Goal: Task Accomplishment & Management: Use online tool/utility

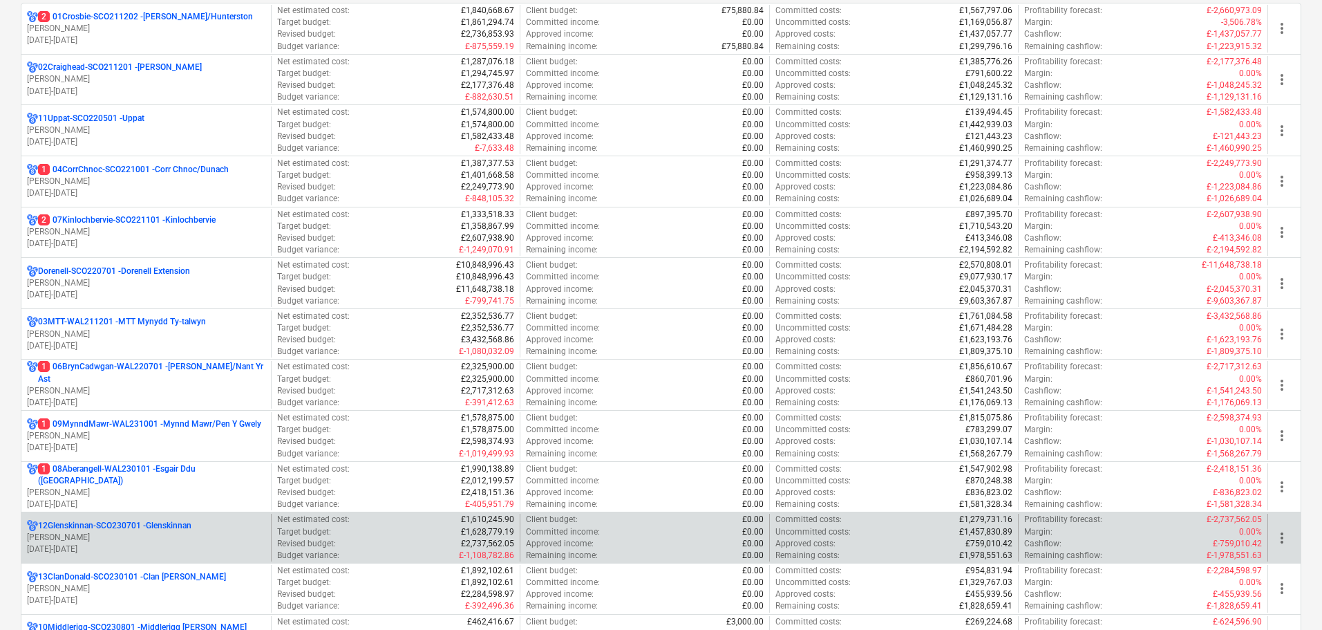
scroll to position [346, 0]
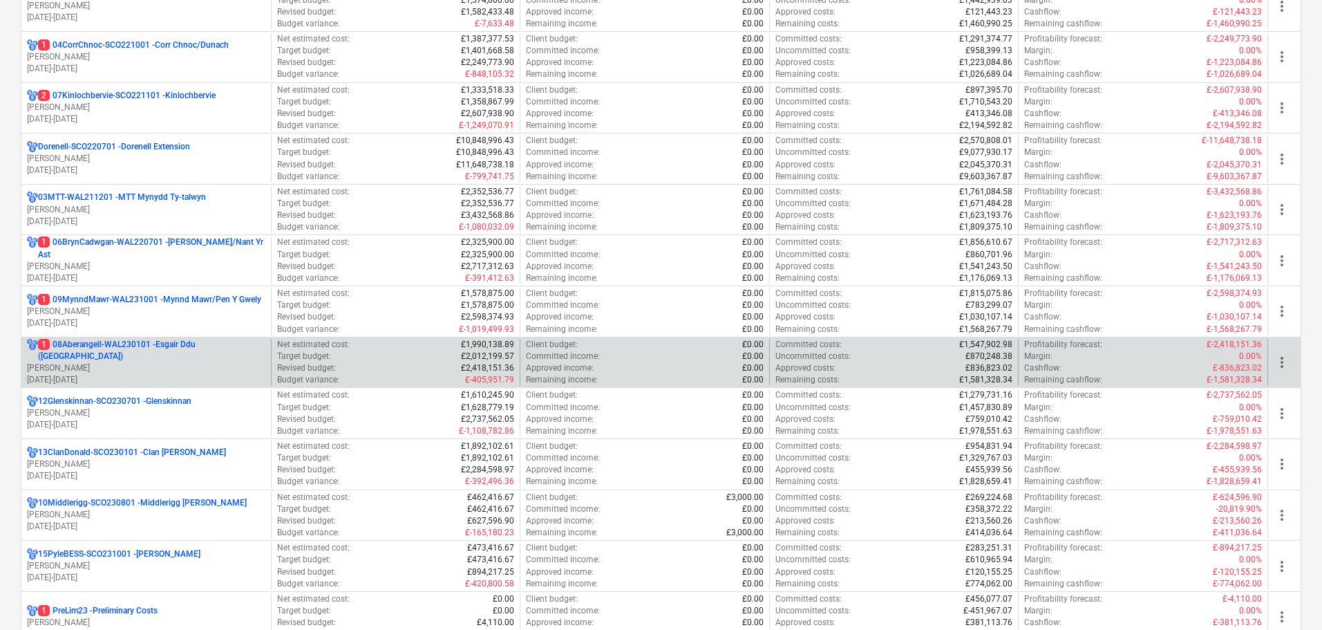
click at [134, 350] on p "1 08Aberangell-WAL230101 - Esgair Ddu ([GEOGRAPHIC_DATA])" at bounding box center [151, 351] width 227 height 24
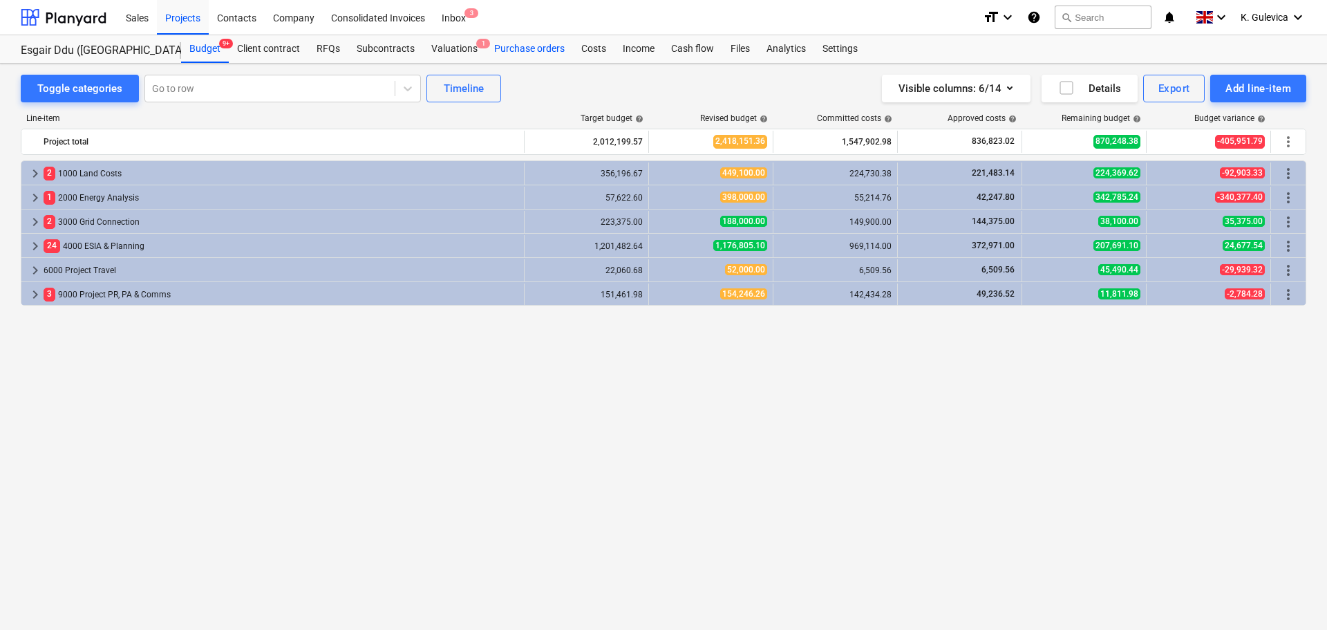
click at [515, 47] on div "Purchase orders" at bounding box center [529, 49] width 87 height 28
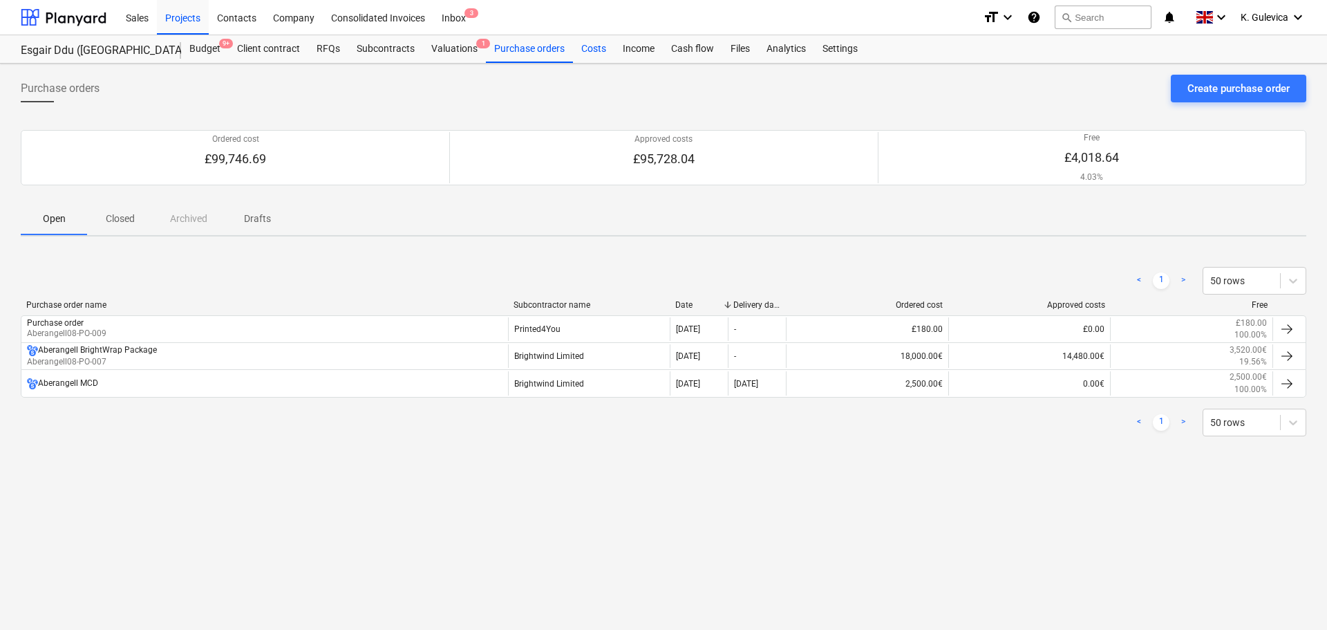
click at [592, 44] on div "Costs" at bounding box center [593, 49] width 41 height 28
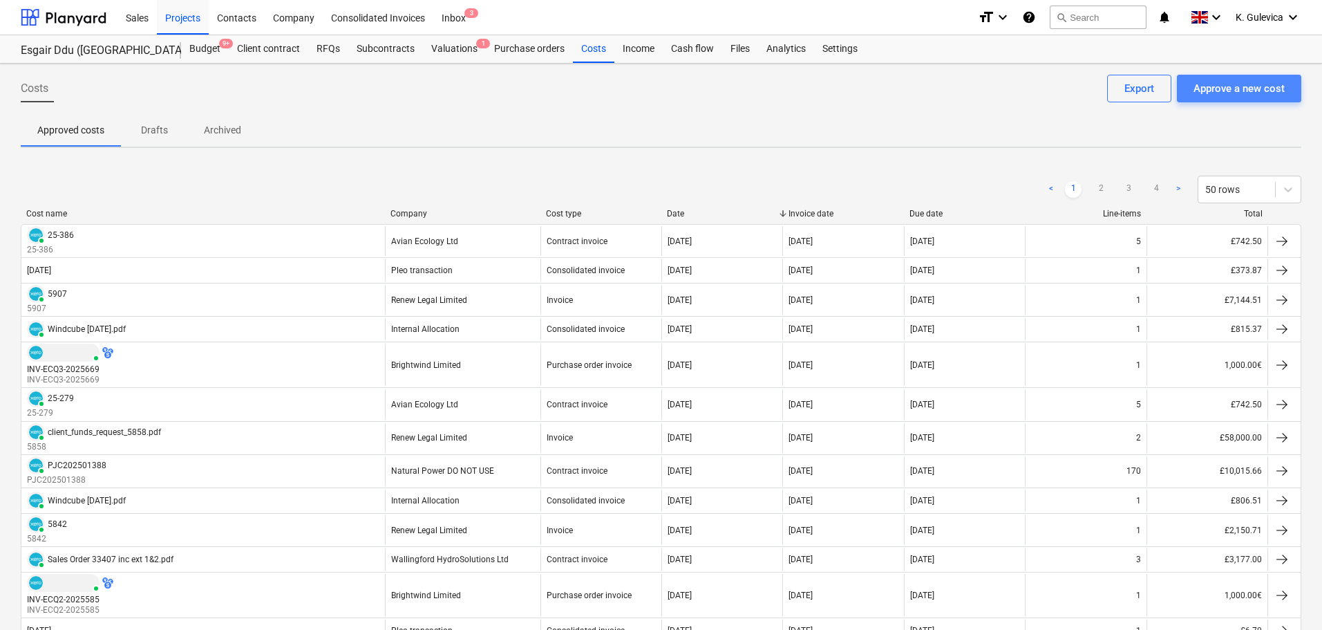
click at [1244, 89] on div "Approve a new cost" at bounding box center [1239, 88] width 91 height 18
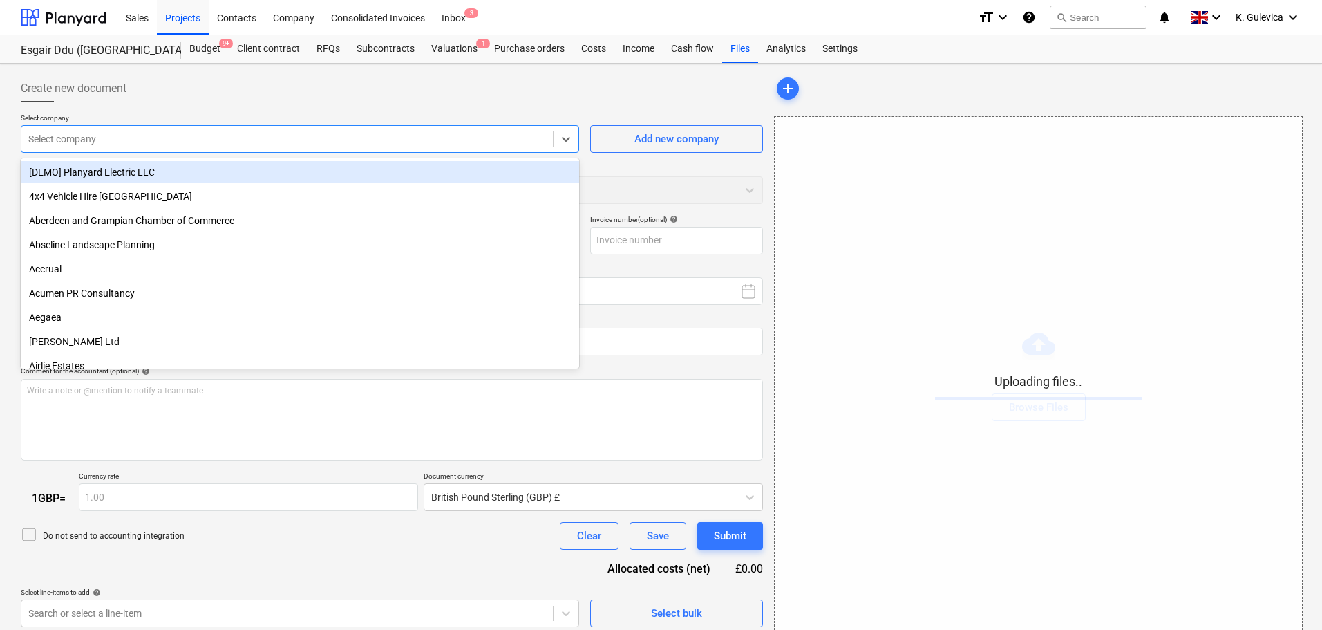
click at [197, 130] on div "Select company" at bounding box center [287, 138] width 532 height 19
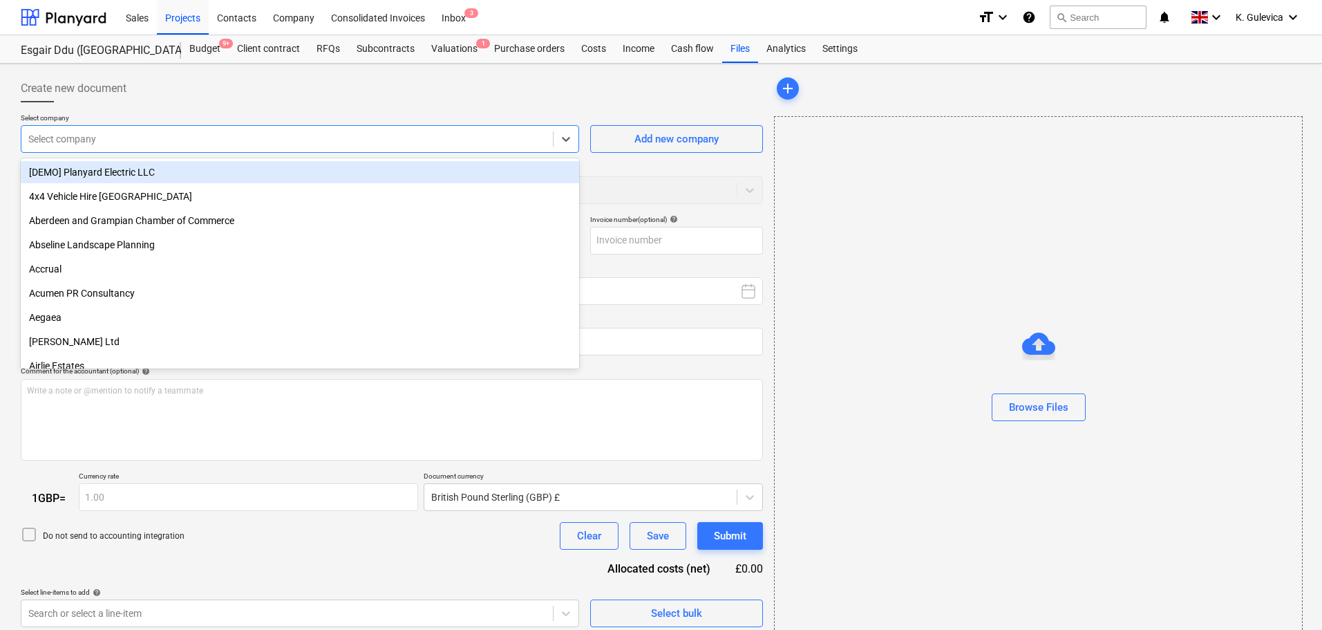
type input "Invoice INV-ECQ3-2025728.pdf"
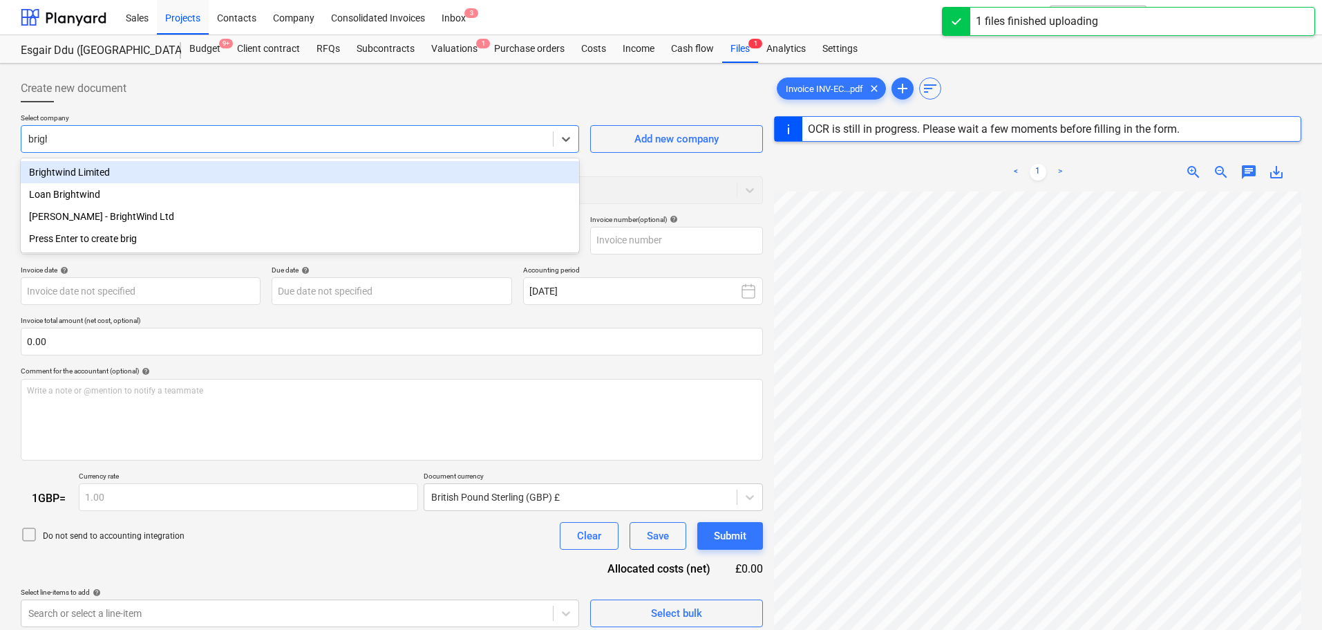
type input "bright"
click at [100, 170] on div "Brightwind Limited" at bounding box center [300, 172] width 558 height 22
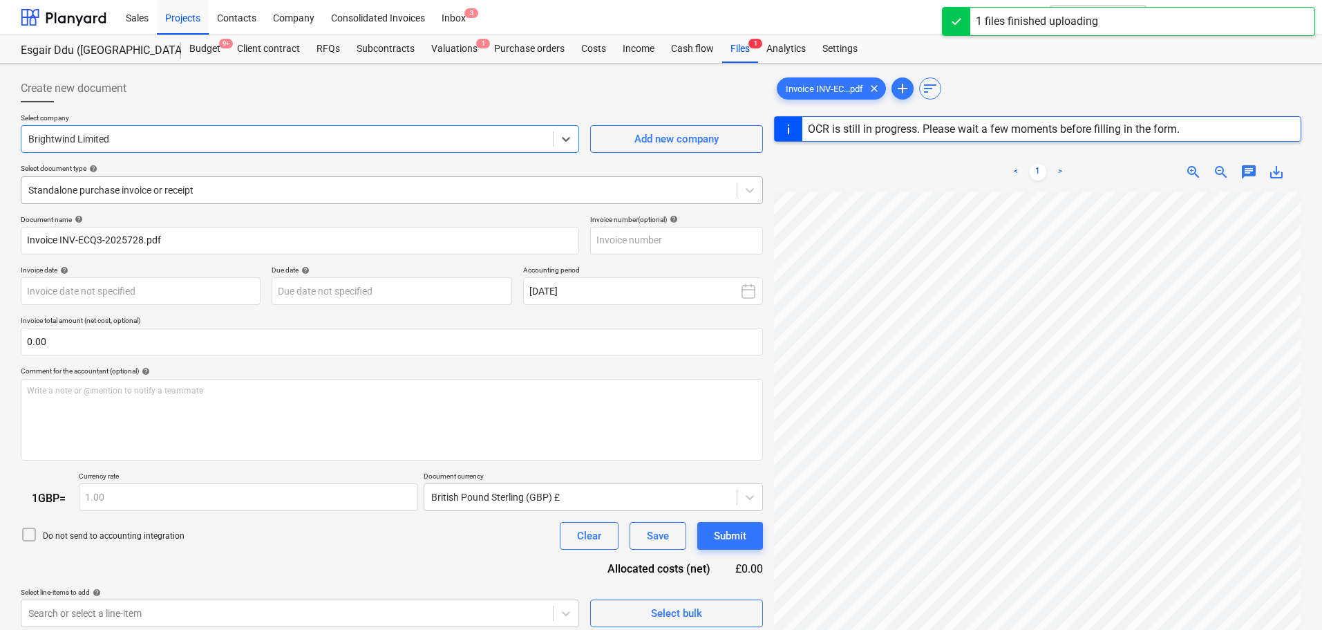
type input "INV-ECQ3-2025728"
type input "[DATE]"
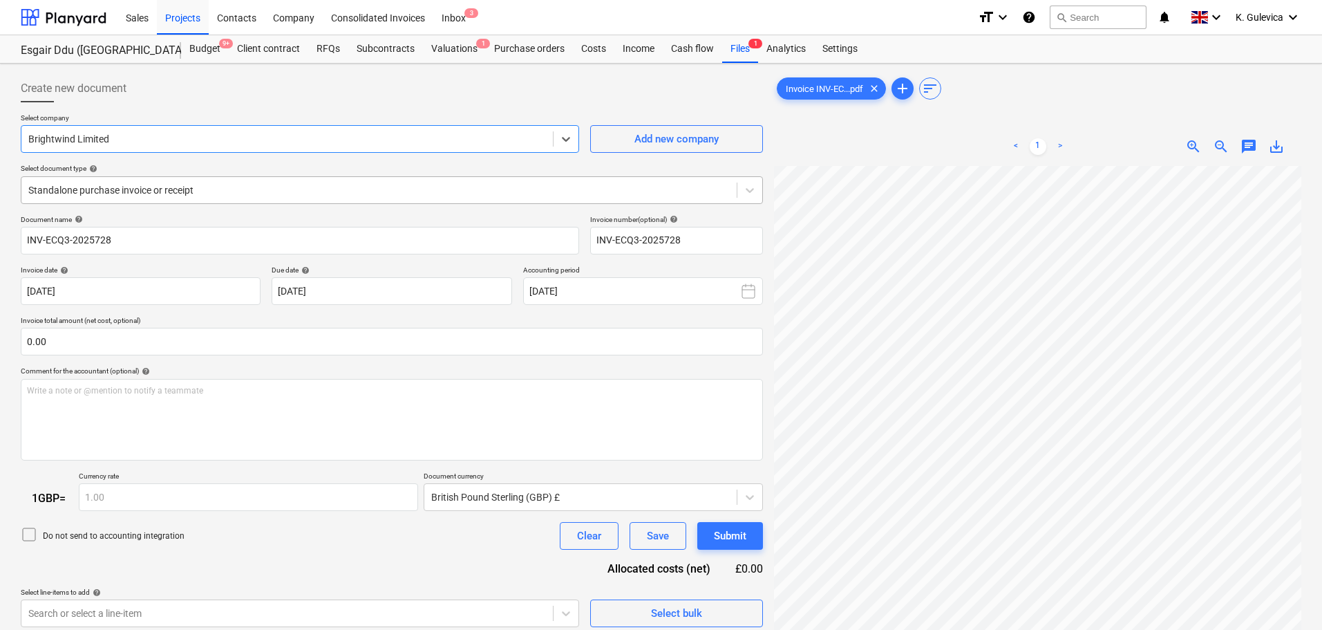
click at [268, 187] on div at bounding box center [379, 190] width 702 height 14
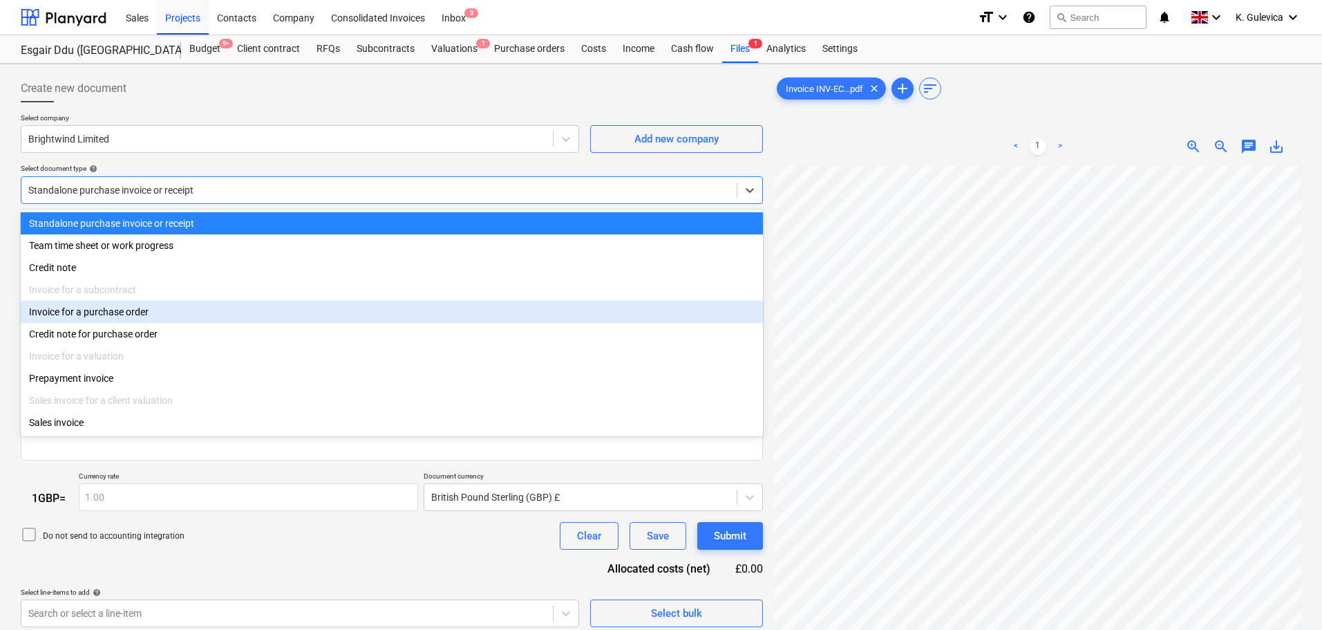
click at [132, 318] on div "Invoice for a purchase order" at bounding box center [392, 312] width 742 height 22
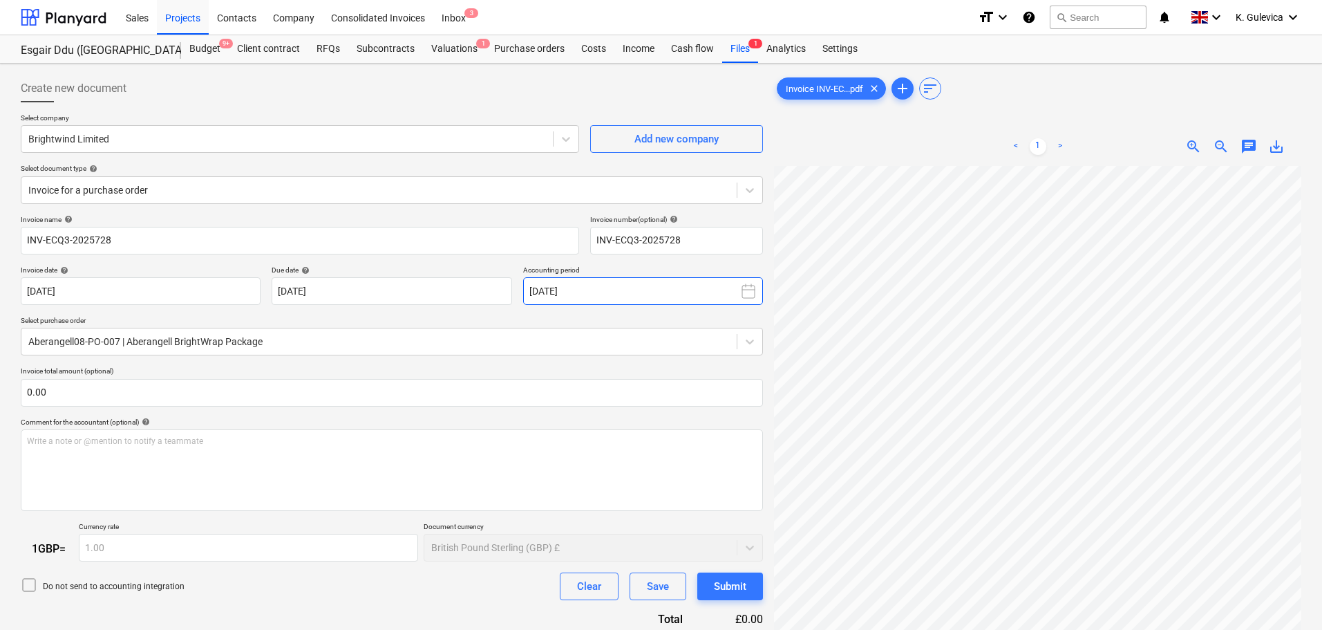
click at [688, 285] on button "[DATE]" at bounding box center [643, 291] width 240 height 28
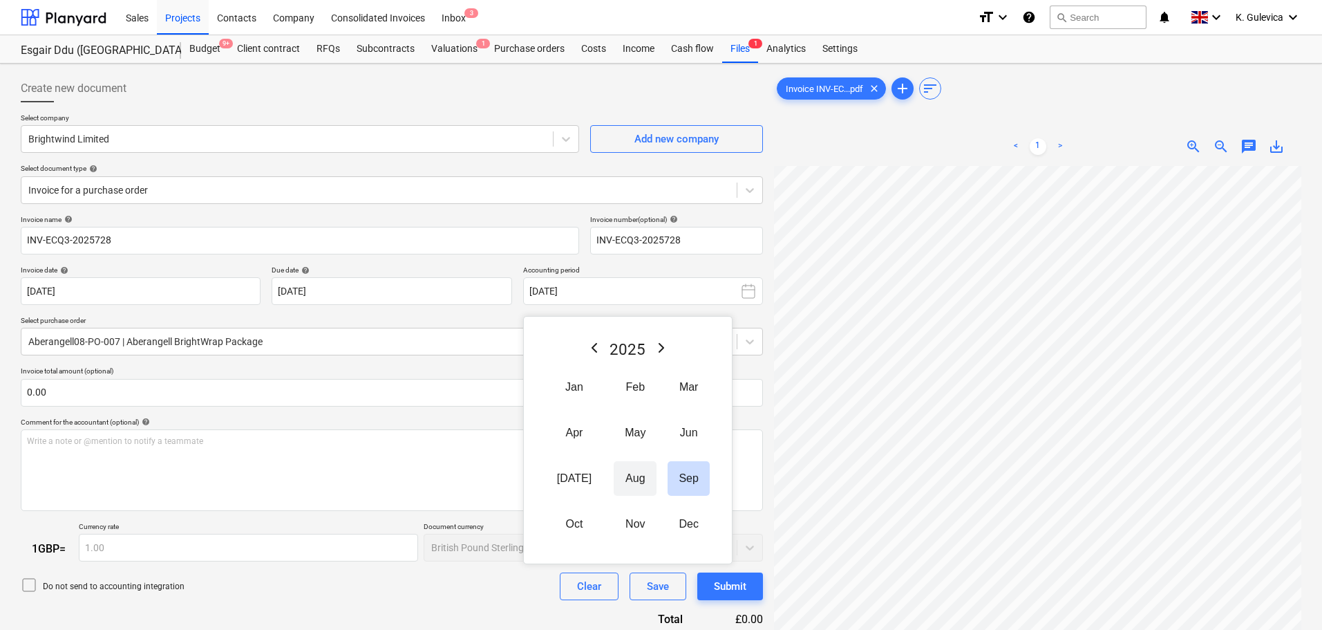
click at [628, 482] on button "Aug" at bounding box center [635, 478] width 43 height 35
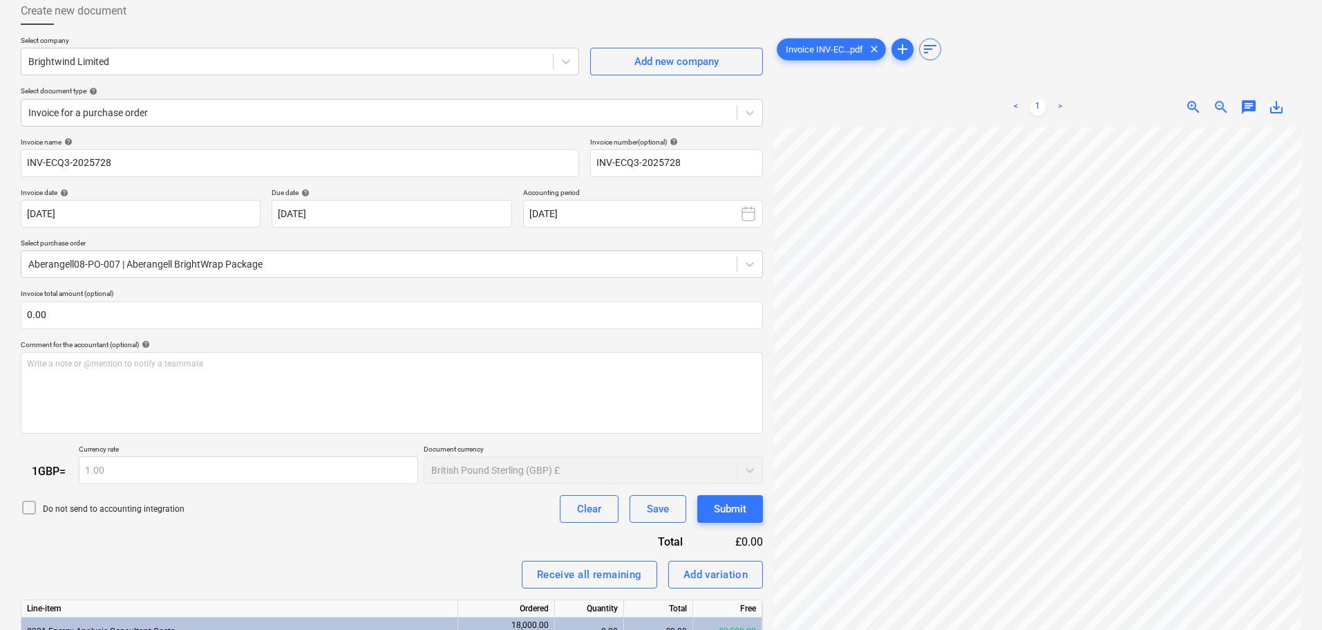
scroll to position [176, 0]
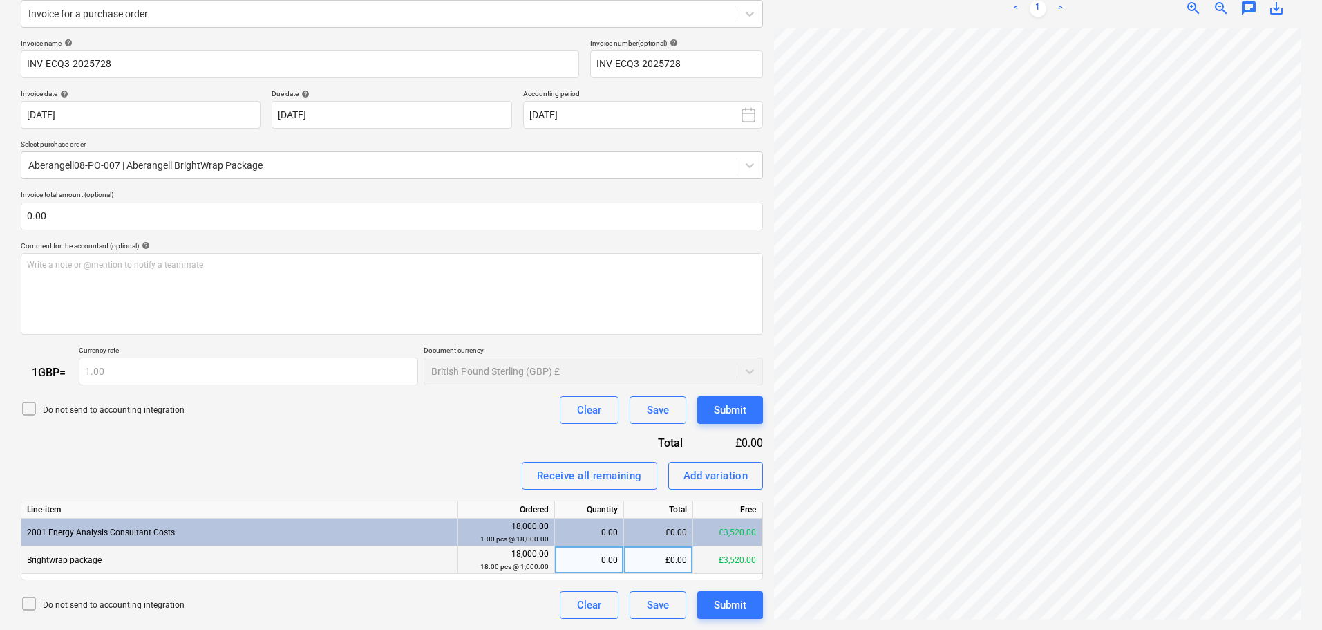
click at [599, 565] on div "0.00" at bounding box center [589, 560] width 57 height 28
type input "1"
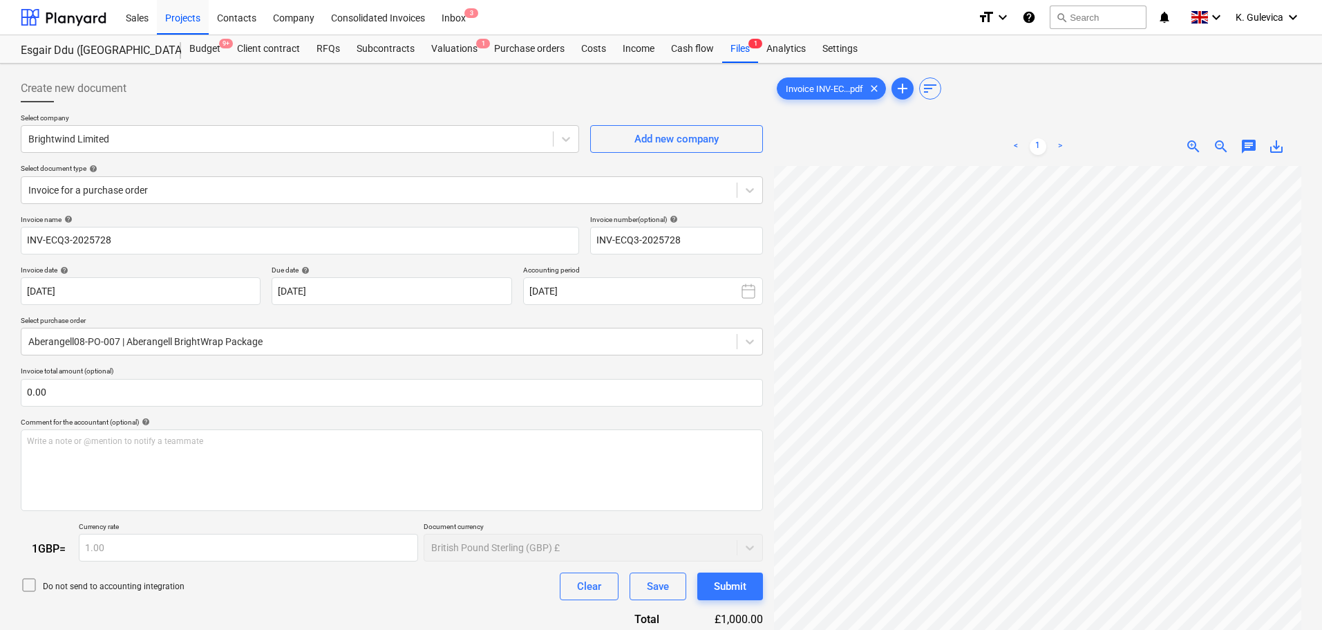
scroll to position [104, 0]
click at [740, 584] on div "Submit" at bounding box center [730, 586] width 32 height 18
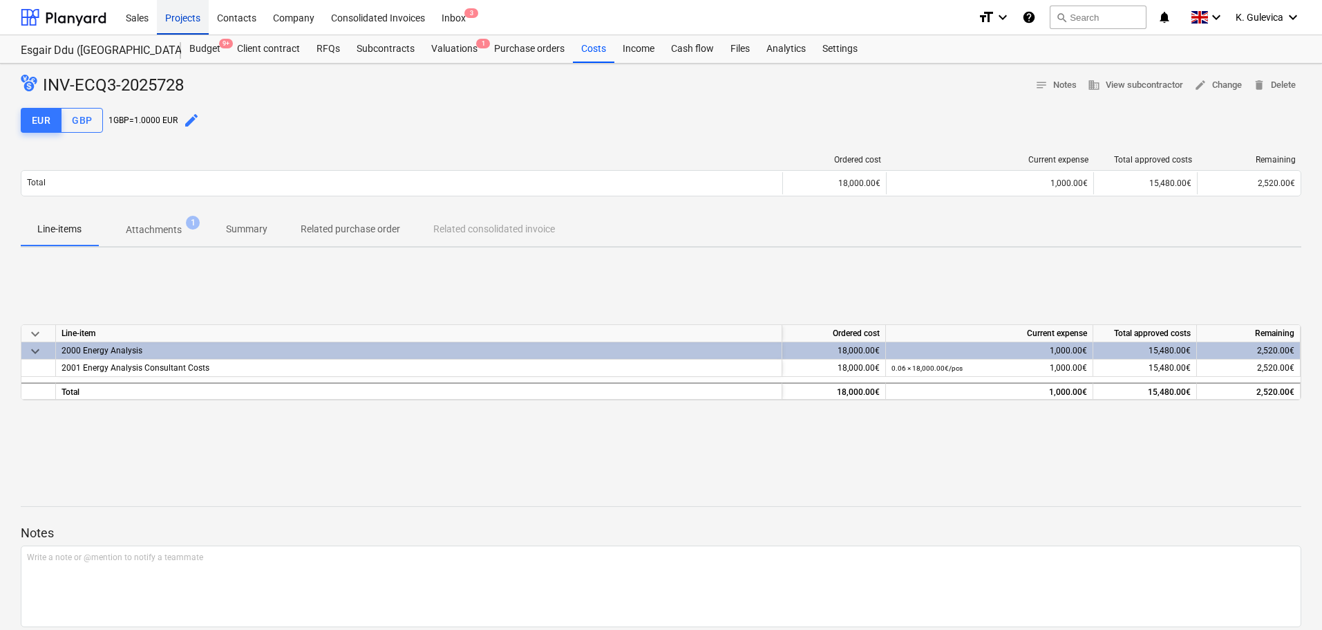
click at [176, 15] on div "Projects" at bounding box center [183, 16] width 52 height 35
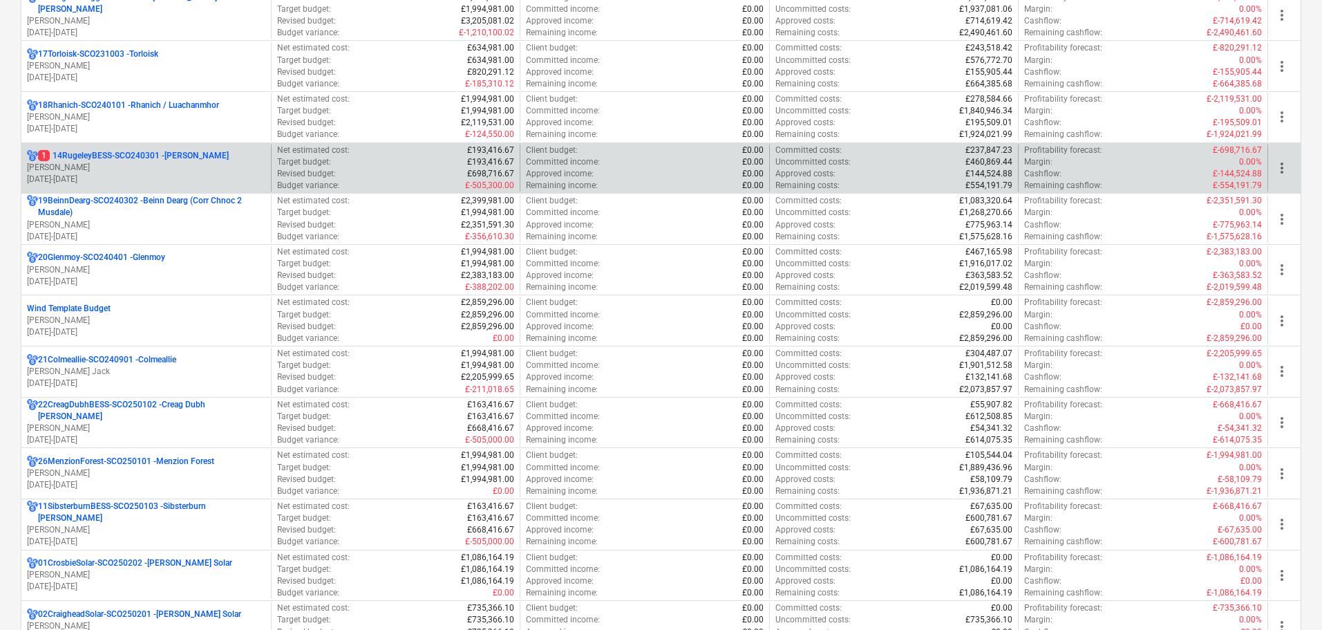
scroll to position [1106, 0]
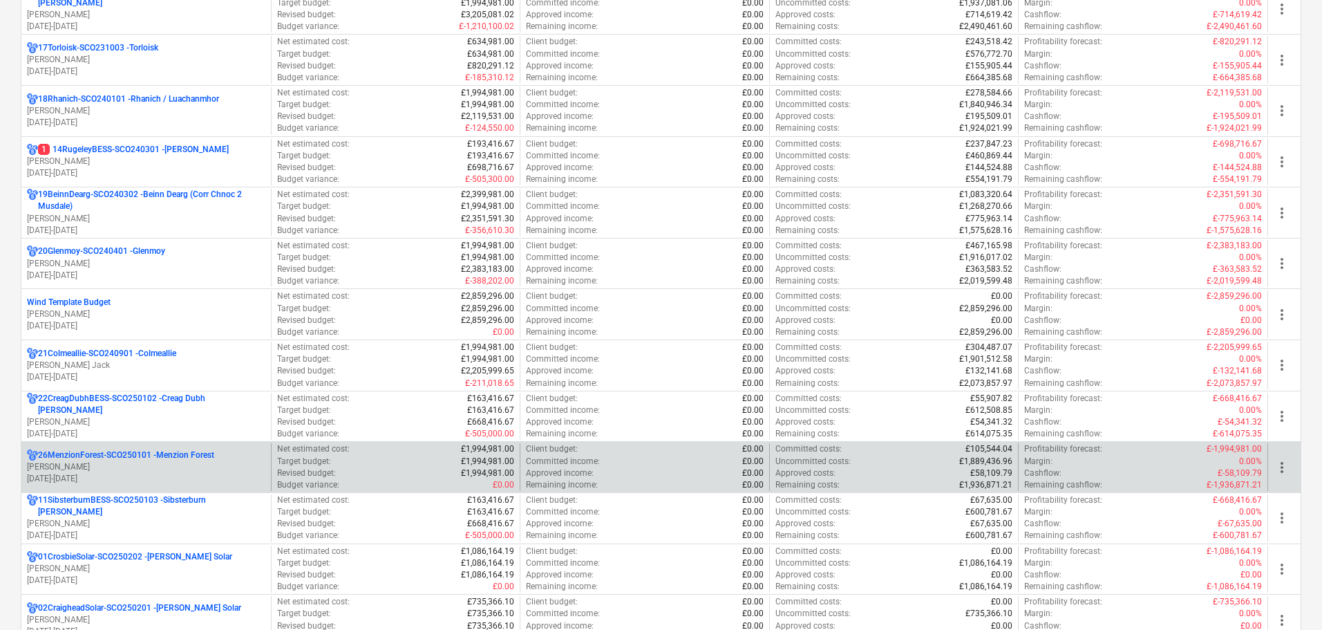
click at [216, 464] on p "[PERSON_NAME]" at bounding box center [146, 467] width 238 height 12
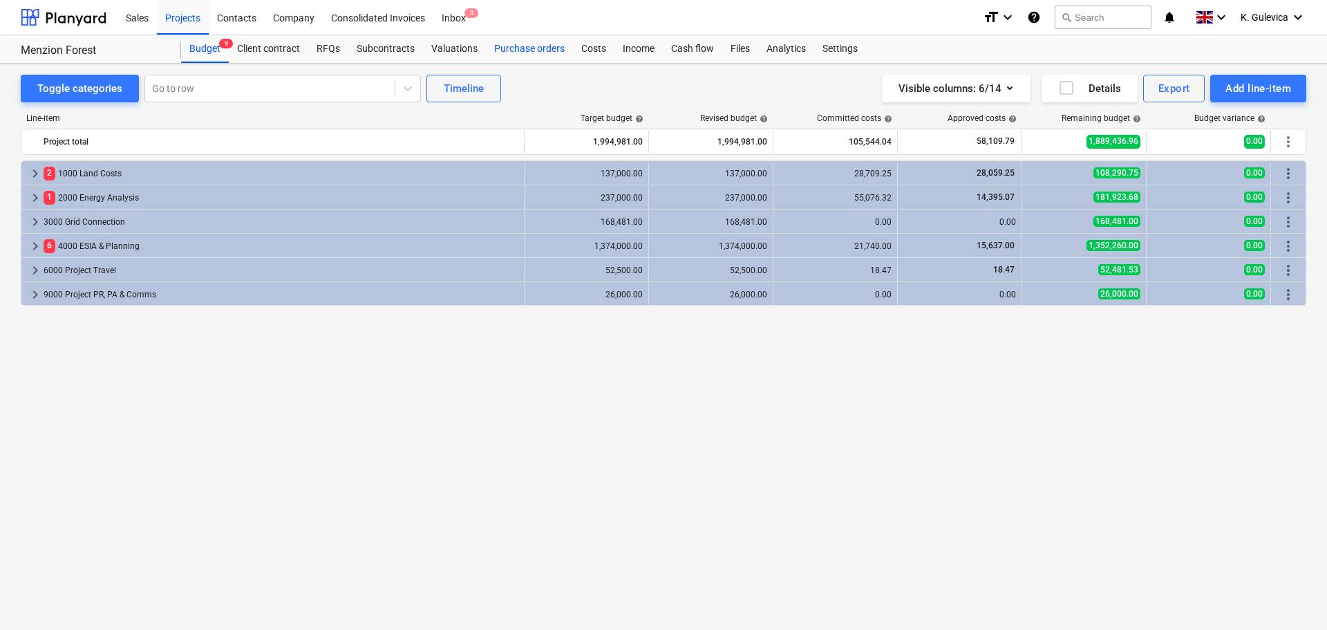
click at [535, 37] on header "Sales Projects Contacts Company Consolidated Invoices Inbox 3 format_size keybo…" at bounding box center [663, 32] width 1327 height 64
click at [540, 53] on div "Purchase orders" at bounding box center [529, 49] width 87 height 28
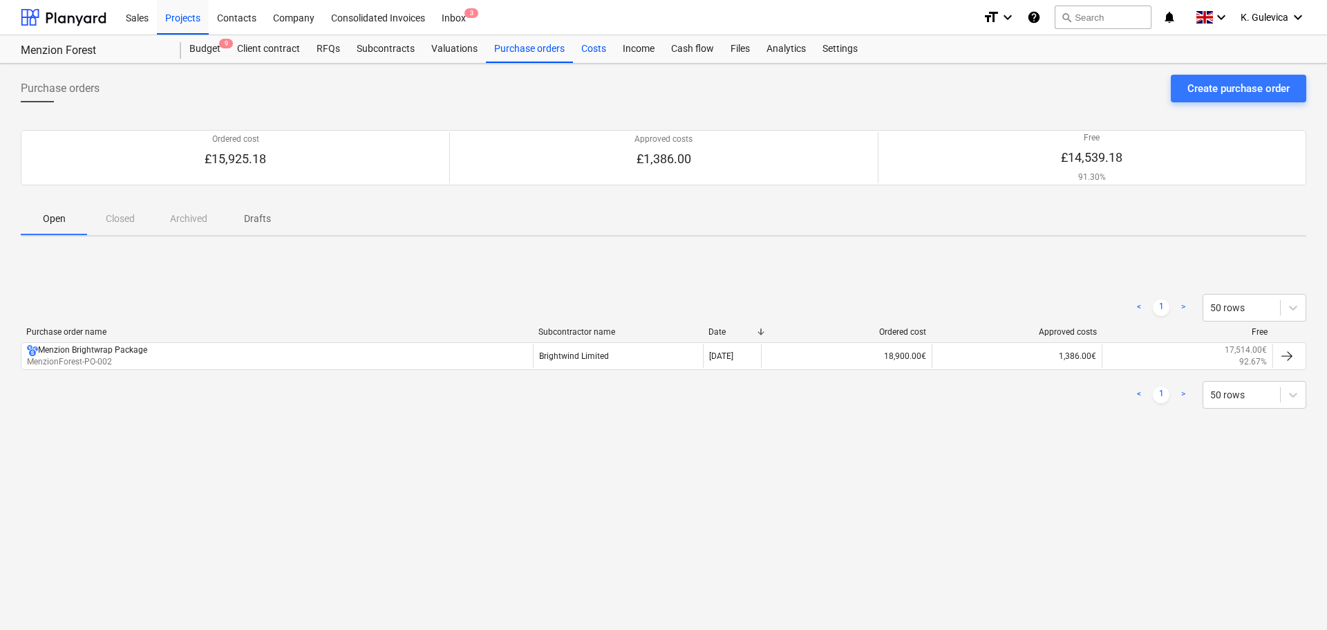
click at [579, 54] on div "Costs" at bounding box center [593, 49] width 41 height 28
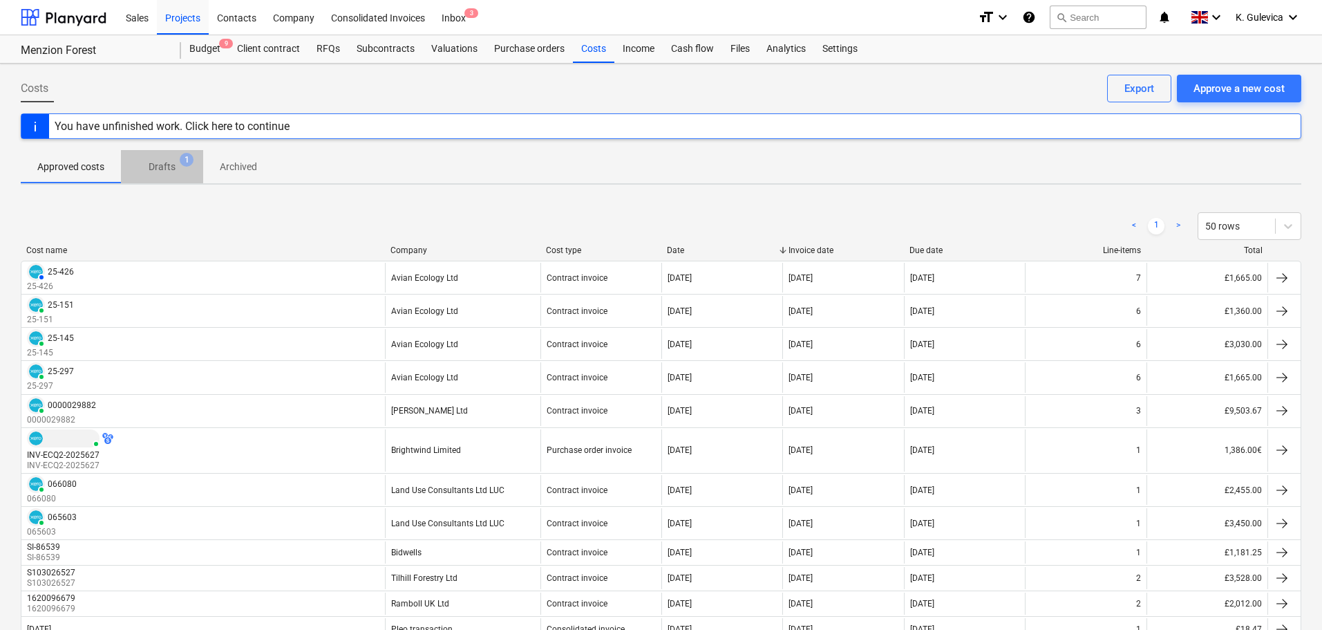
click at [170, 163] on p "Drafts" at bounding box center [162, 167] width 27 height 15
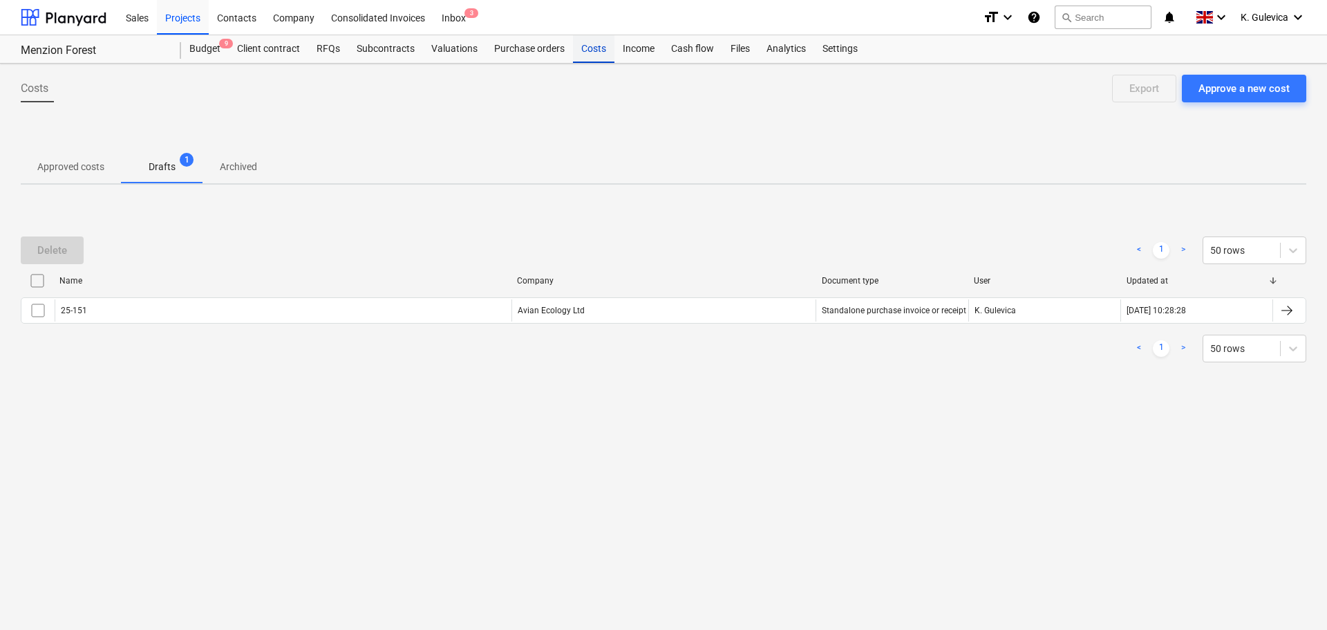
click at [581, 50] on div "Costs" at bounding box center [593, 49] width 41 height 28
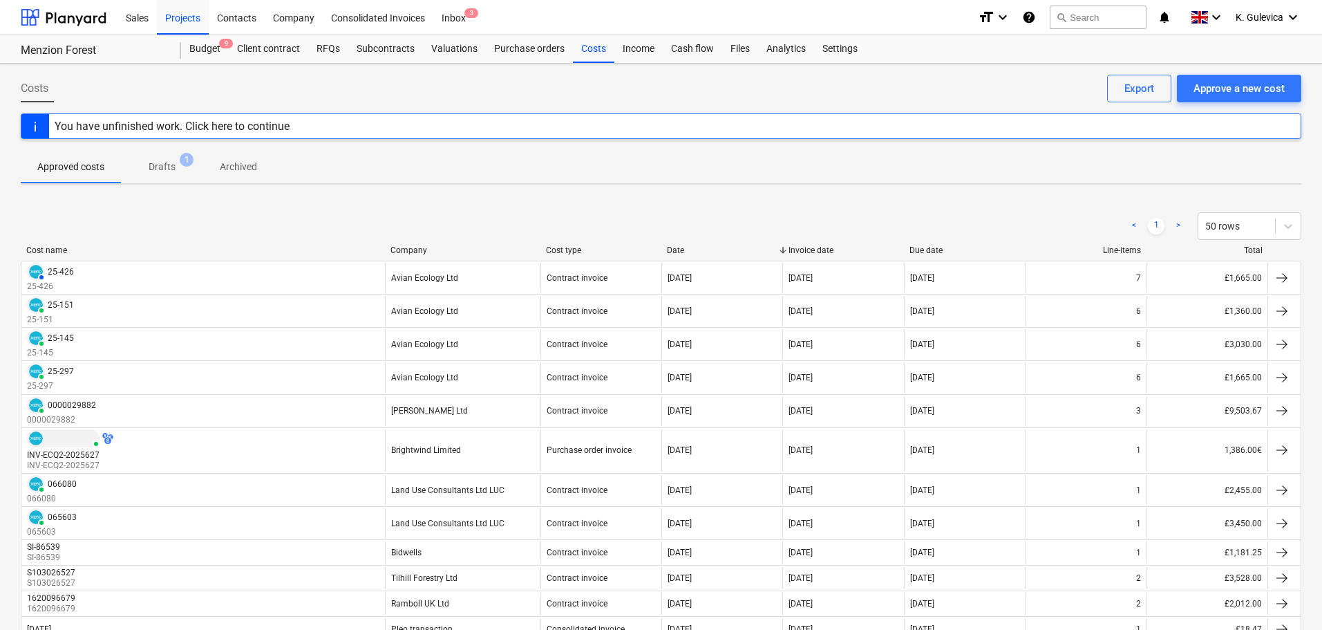
click at [170, 168] on p "Drafts" at bounding box center [162, 167] width 27 height 15
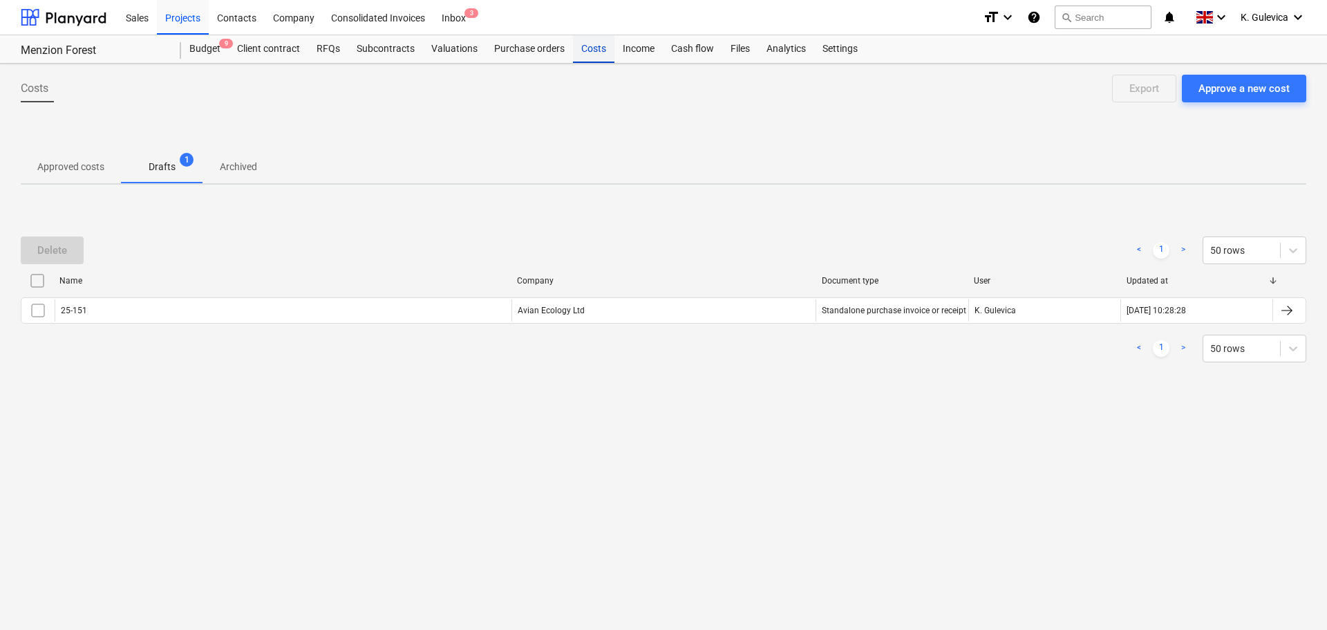
click at [593, 40] on div "Costs" at bounding box center [593, 49] width 41 height 28
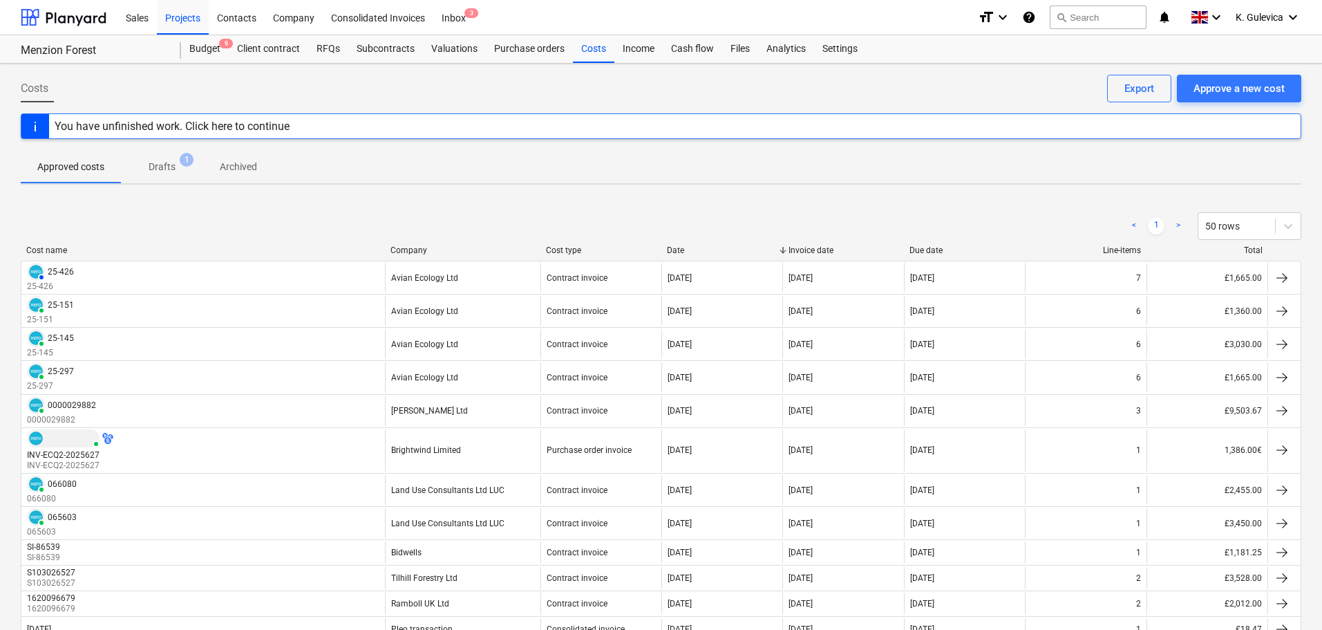
click at [173, 165] on p "Drafts" at bounding box center [162, 167] width 27 height 15
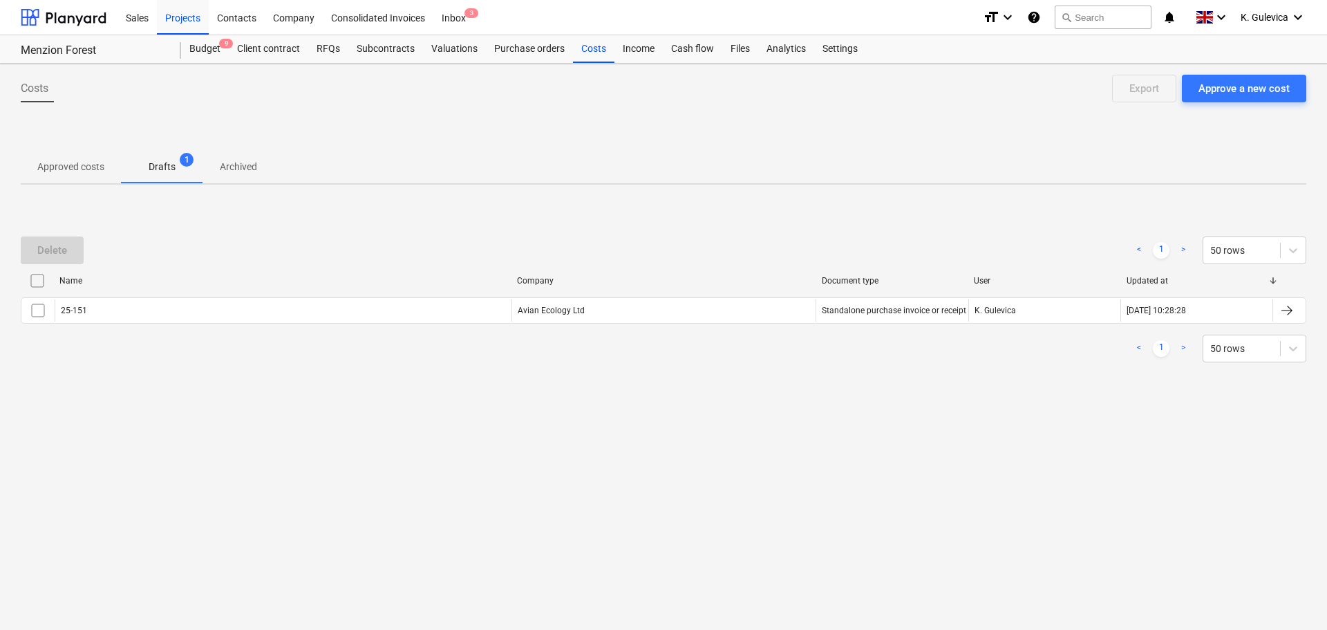
click at [267, 292] on div "Name Company Document type User Updated at" at bounding box center [664, 284] width 1286 height 28
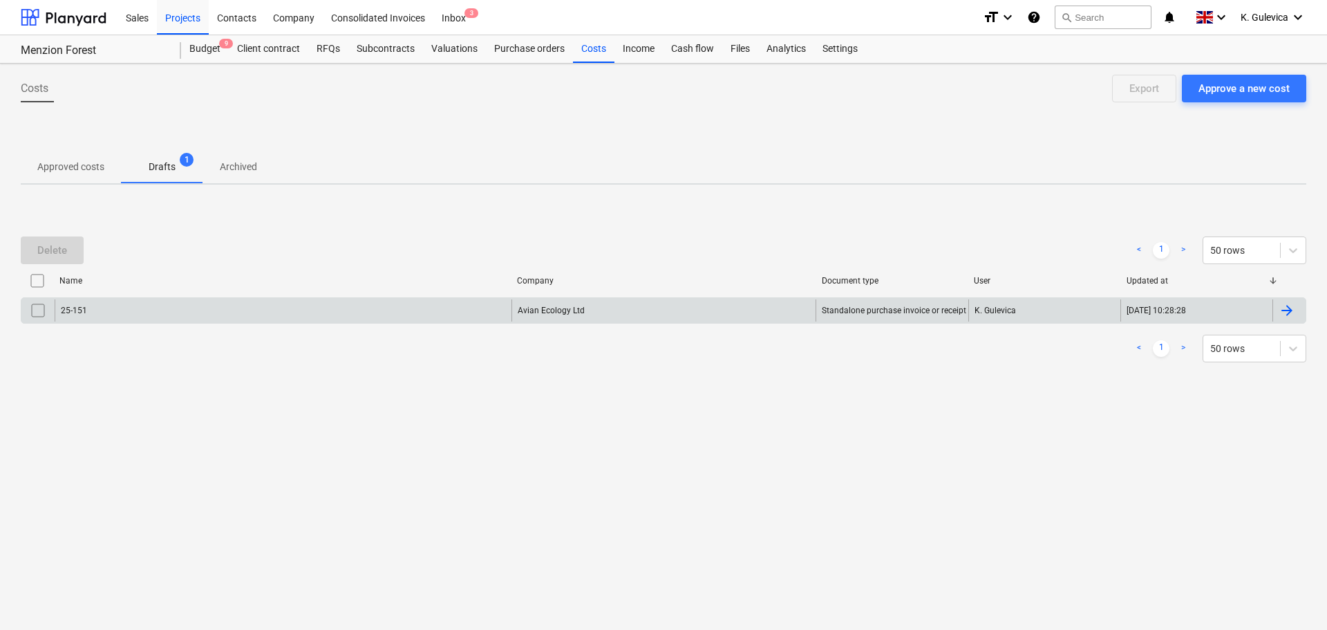
click at [359, 303] on div "25-151" at bounding box center [283, 310] width 457 height 22
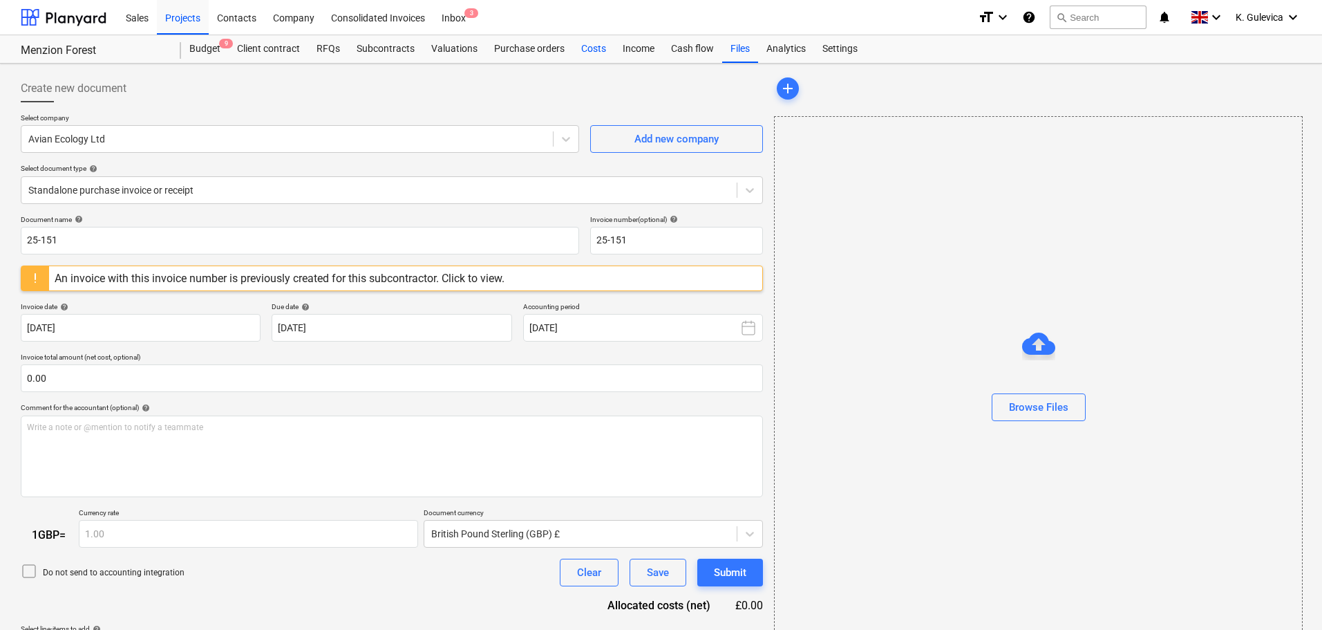
click at [592, 60] on div "Costs" at bounding box center [593, 49] width 41 height 28
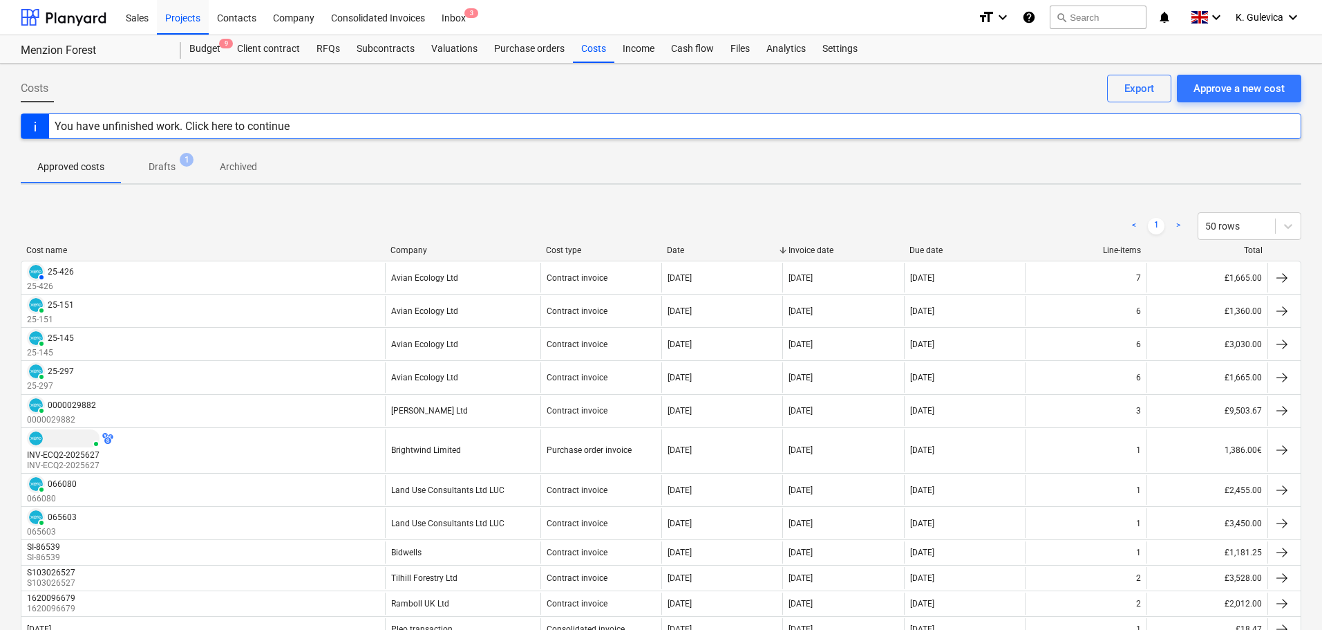
click at [169, 172] on p "Drafts" at bounding box center [162, 167] width 27 height 15
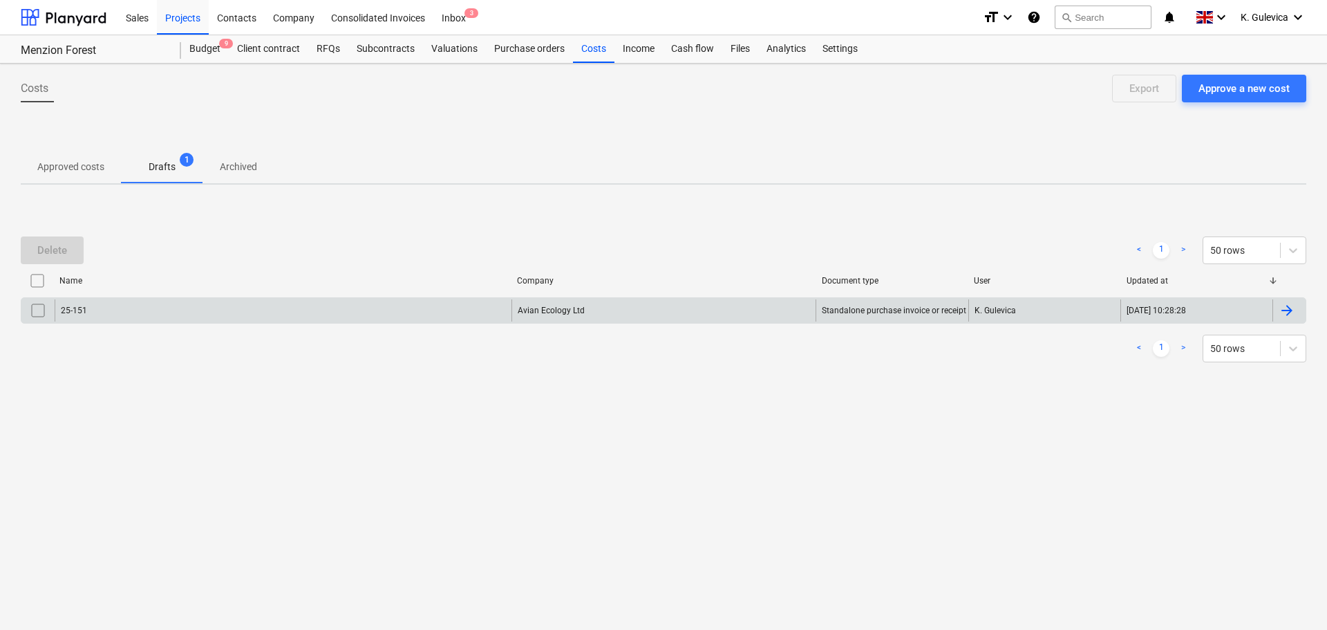
click at [37, 310] on input "checkbox" at bounding box center [38, 310] width 22 height 22
drag, startPoint x: 57, startPoint y: 249, endPoint x: 82, endPoint y: 245, distance: 25.8
click at [58, 249] on div "Delete" at bounding box center [52, 250] width 30 height 18
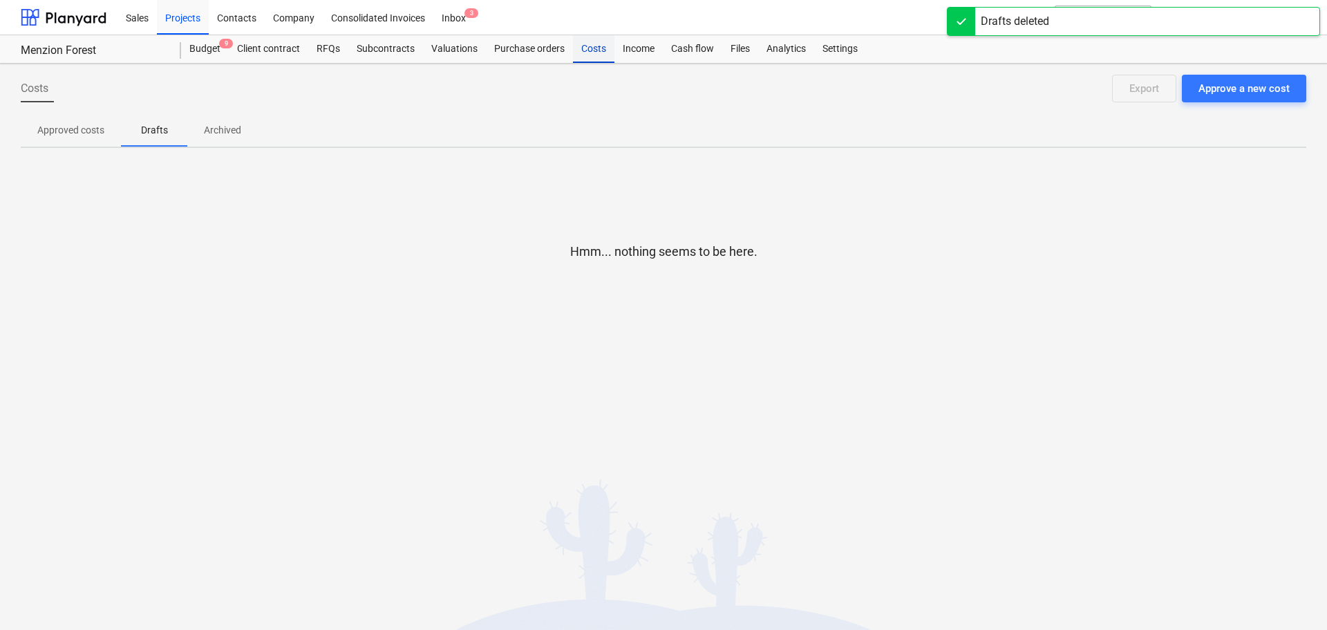
click at [592, 48] on div "Costs" at bounding box center [593, 49] width 41 height 28
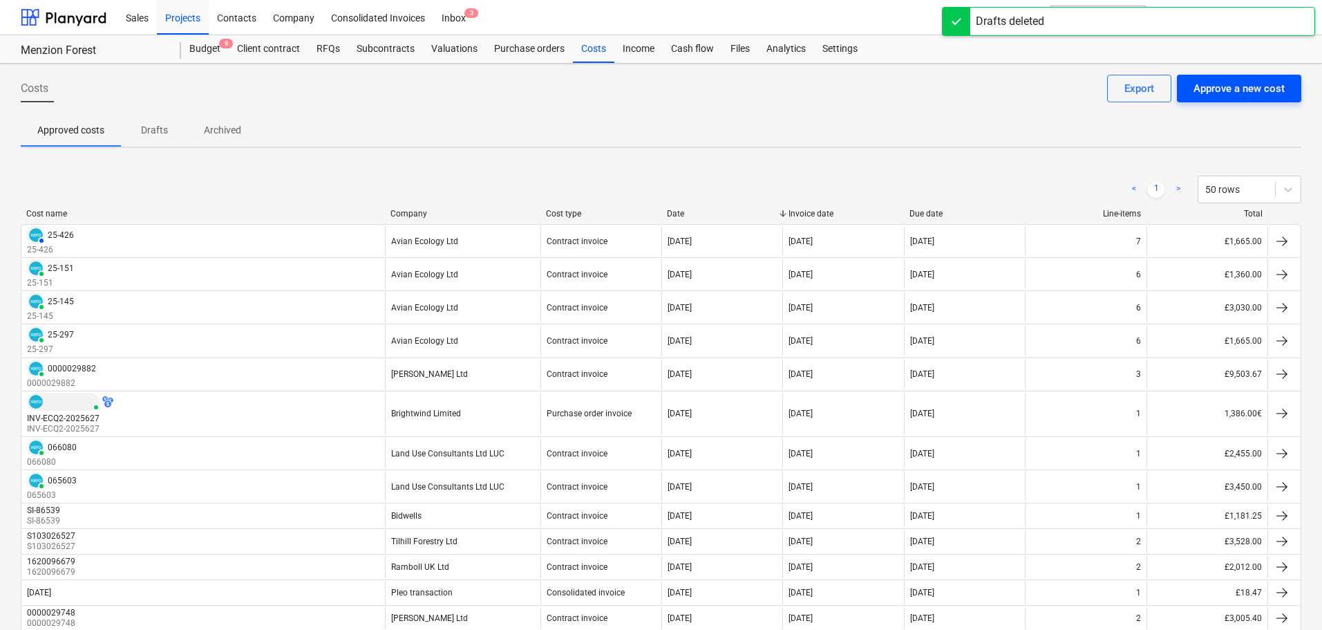
click at [1252, 93] on div "Approve a new cost" at bounding box center [1239, 88] width 91 height 18
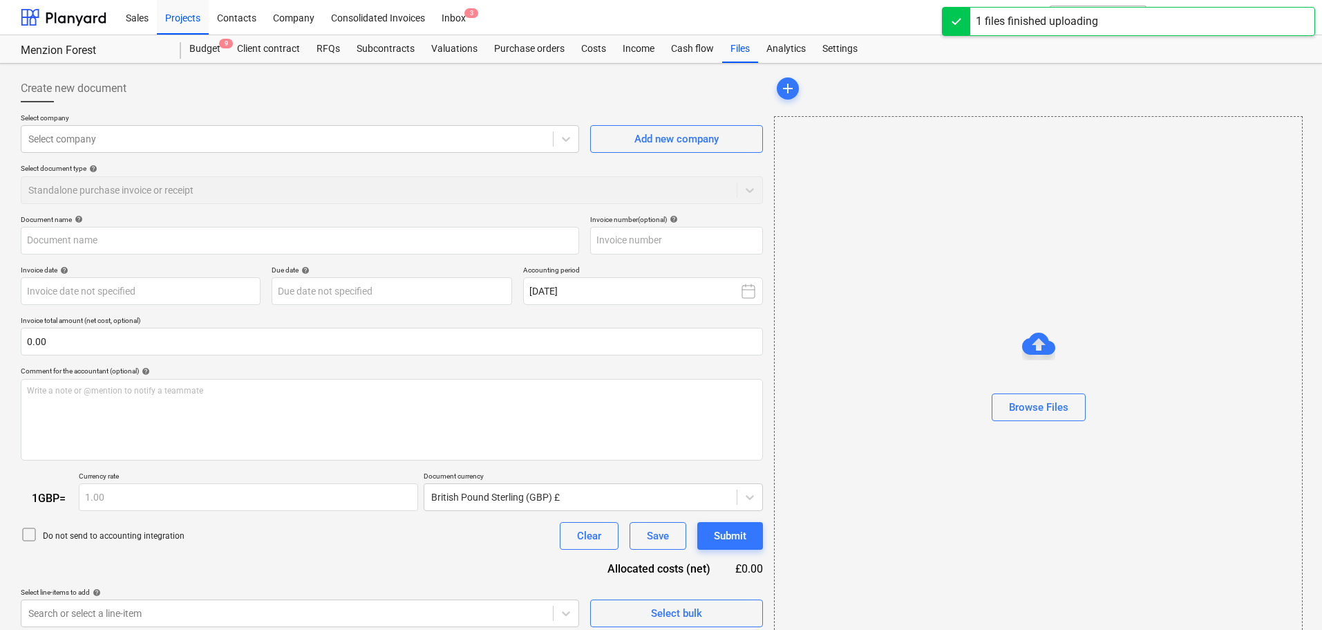
type input "Invoice INV-ECQ3-2025725.pdf"
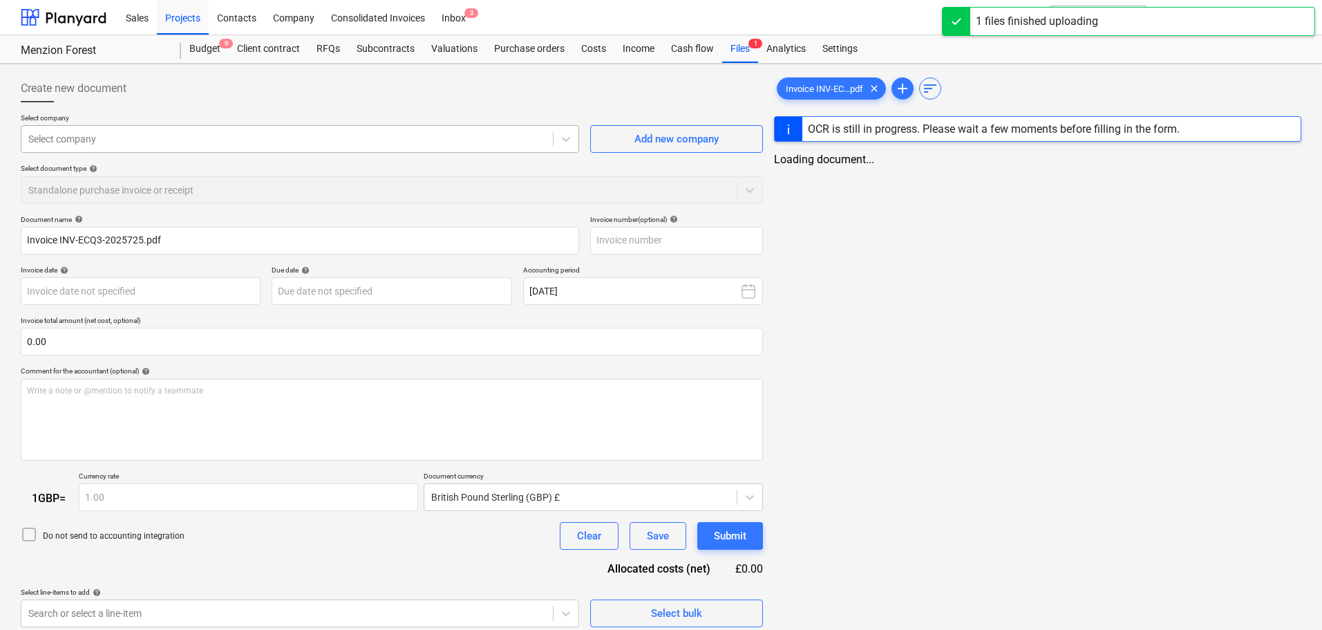
click at [242, 130] on div "Select company" at bounding box center [287, 138] width 532 height 19
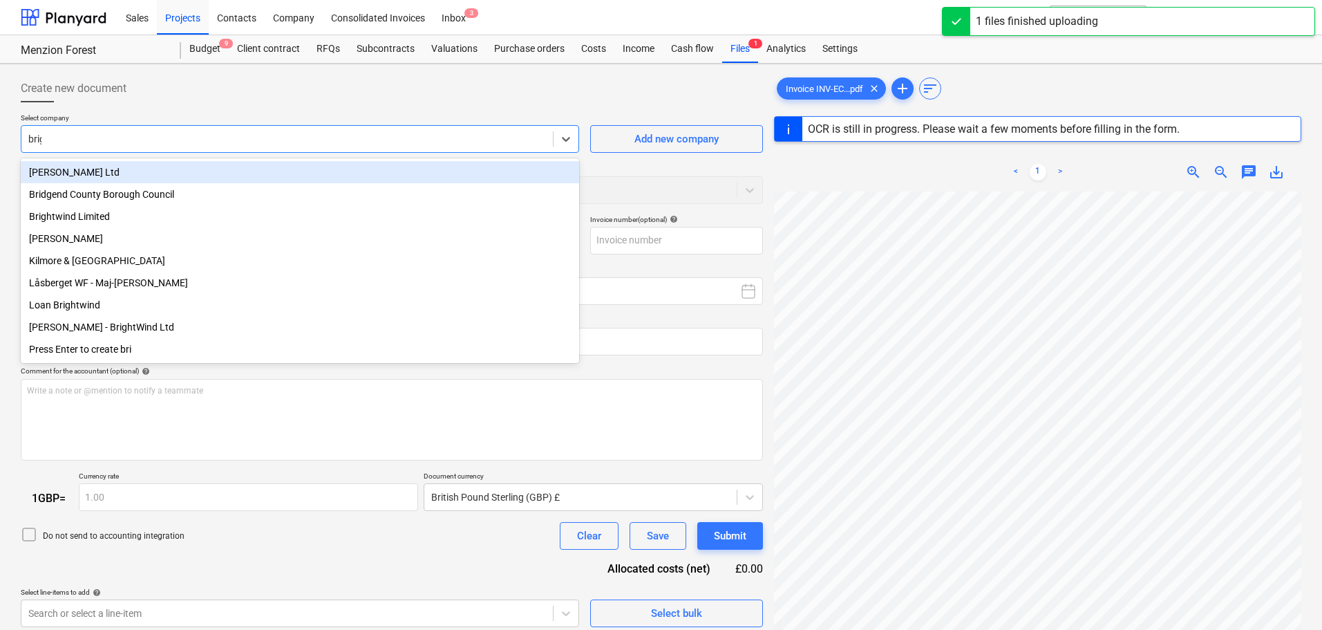
type input "brigh"
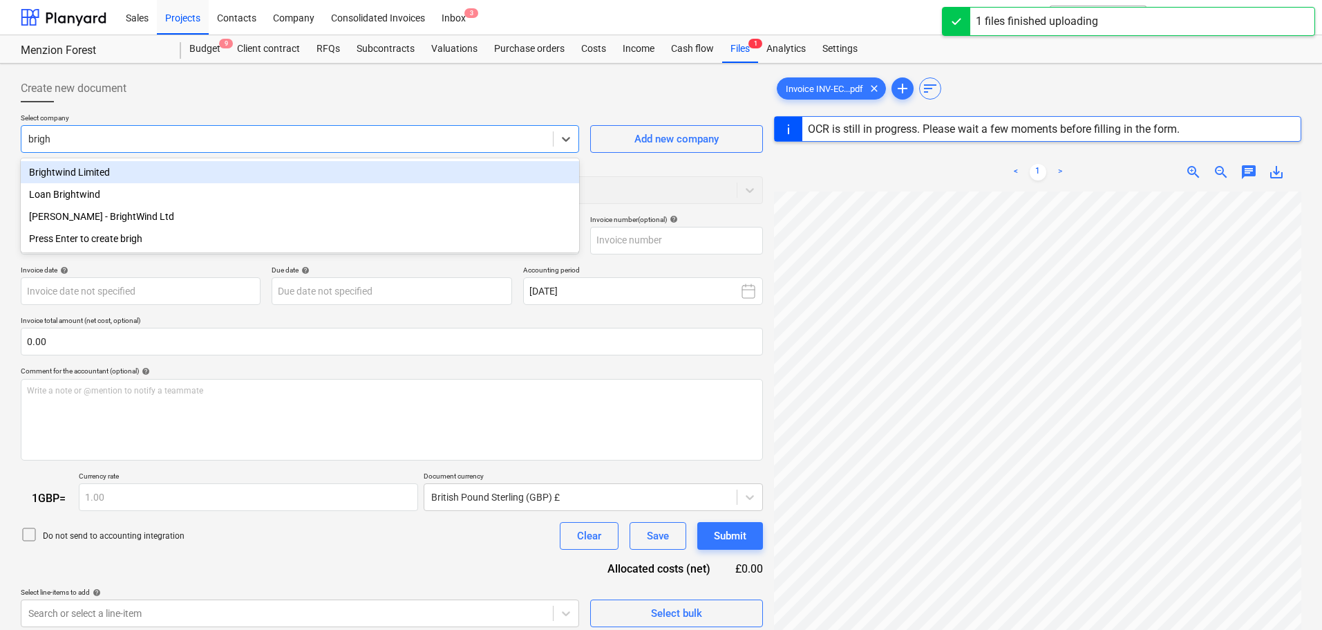
click at [241, 172] on div "Brightwind Limited" at bounding box center [300, 172] width 558 height 22
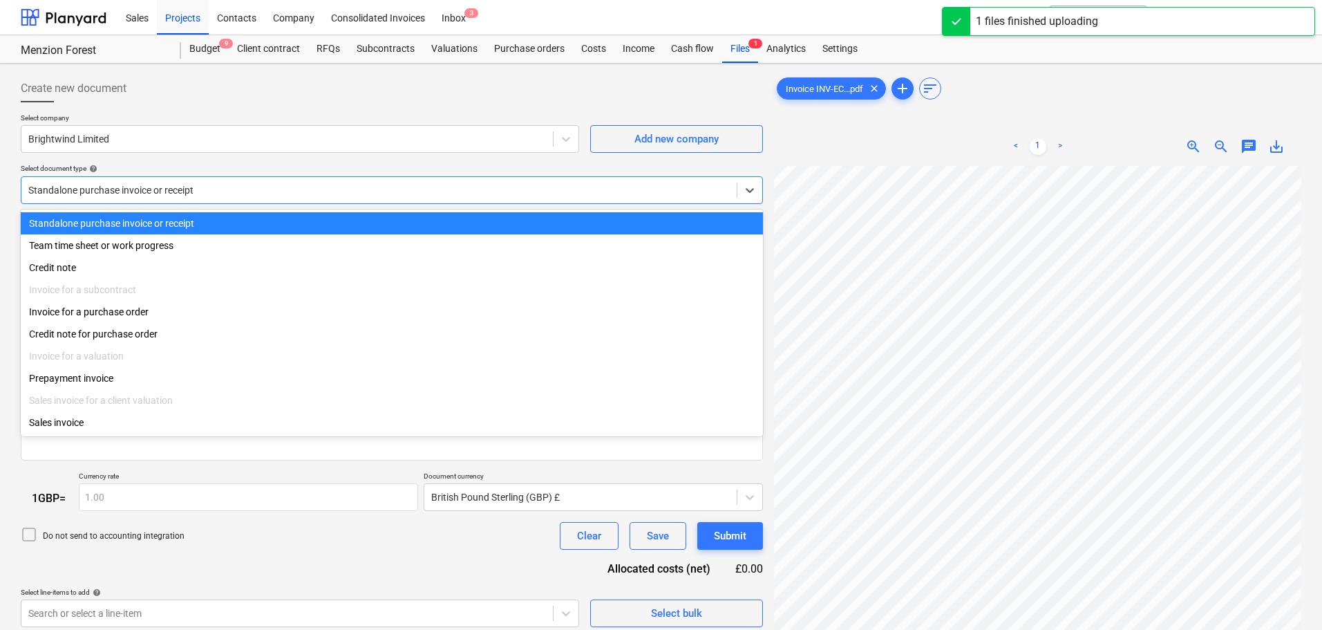
type input "INV-ECQ3-2025725"
type input "[DATE]"
click at [270, 190] on div at bounding box center [379, 190] width 702 height 14
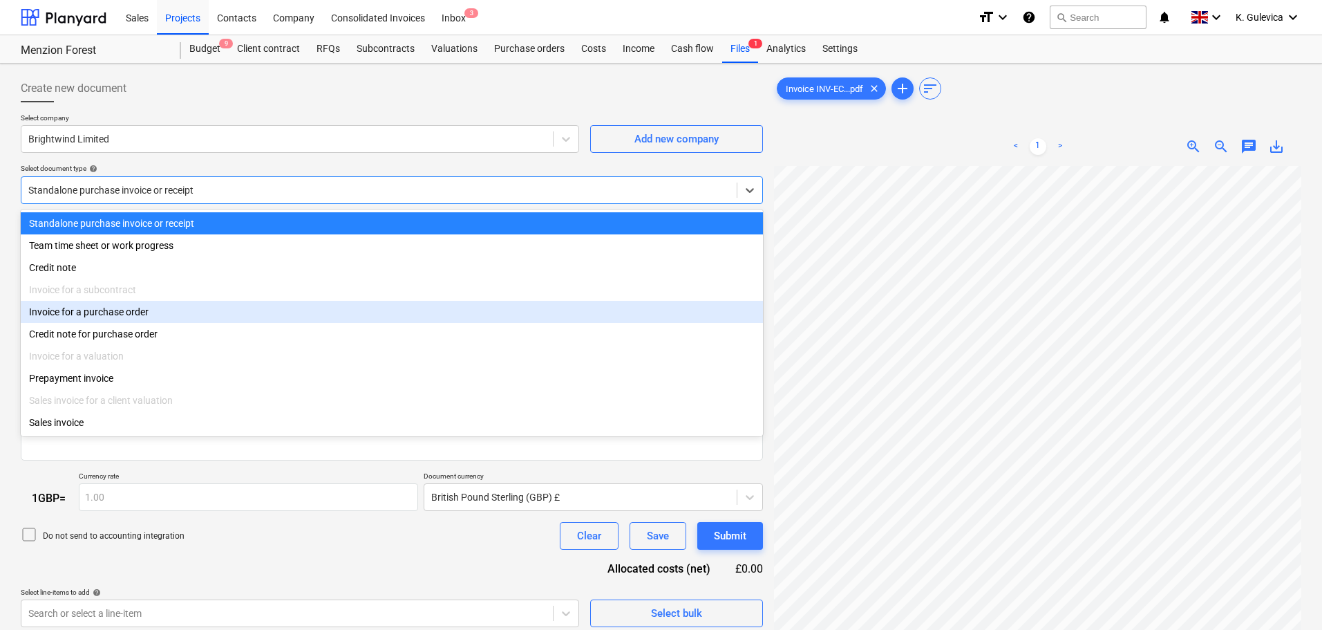
click at [142, 320] on div "Invoice for a purchase order" at bounding box center [392, 312] width 742 height 22
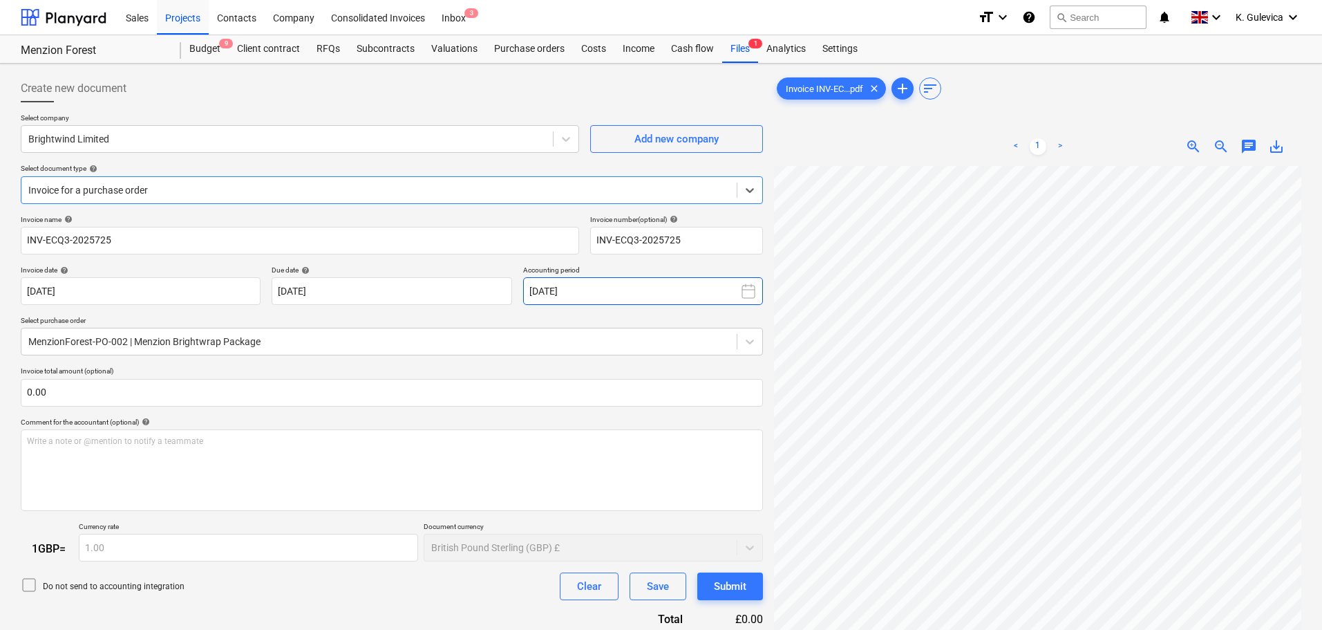
click at [641, 302] on button "[DATE]" at bounding box center [643, 291] width 240 height 28
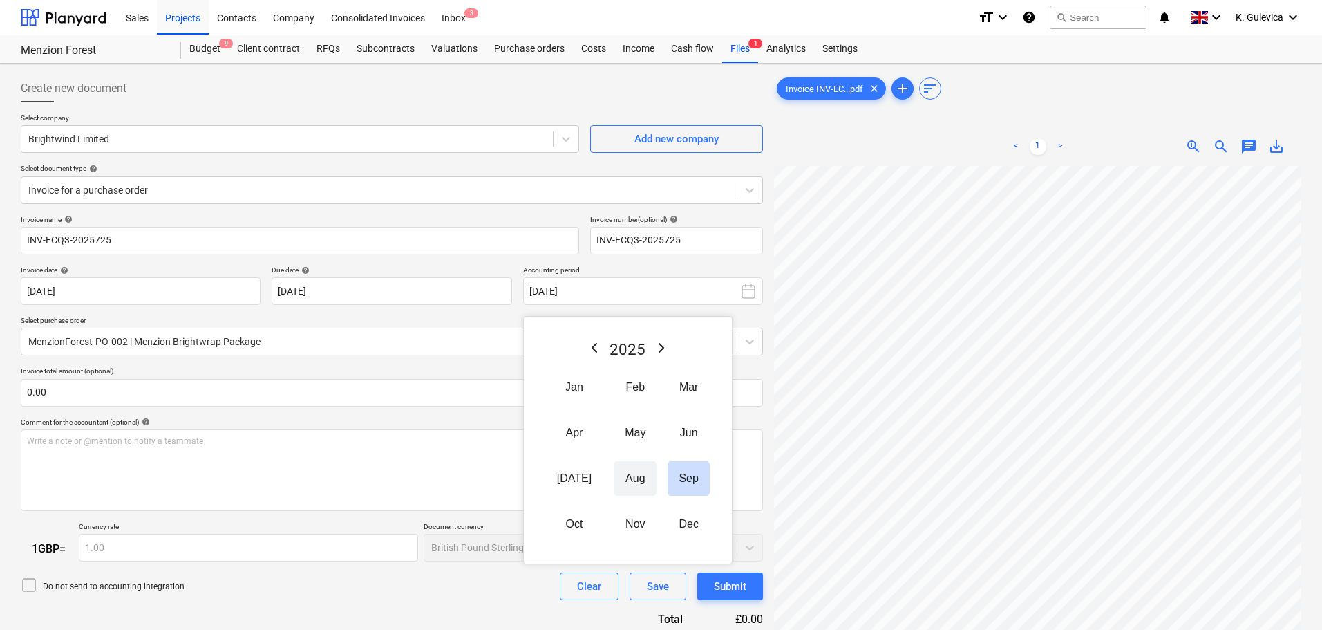
click at [622, 477] on button "Aug" at bounding box center [635, 478] width 43 height 35
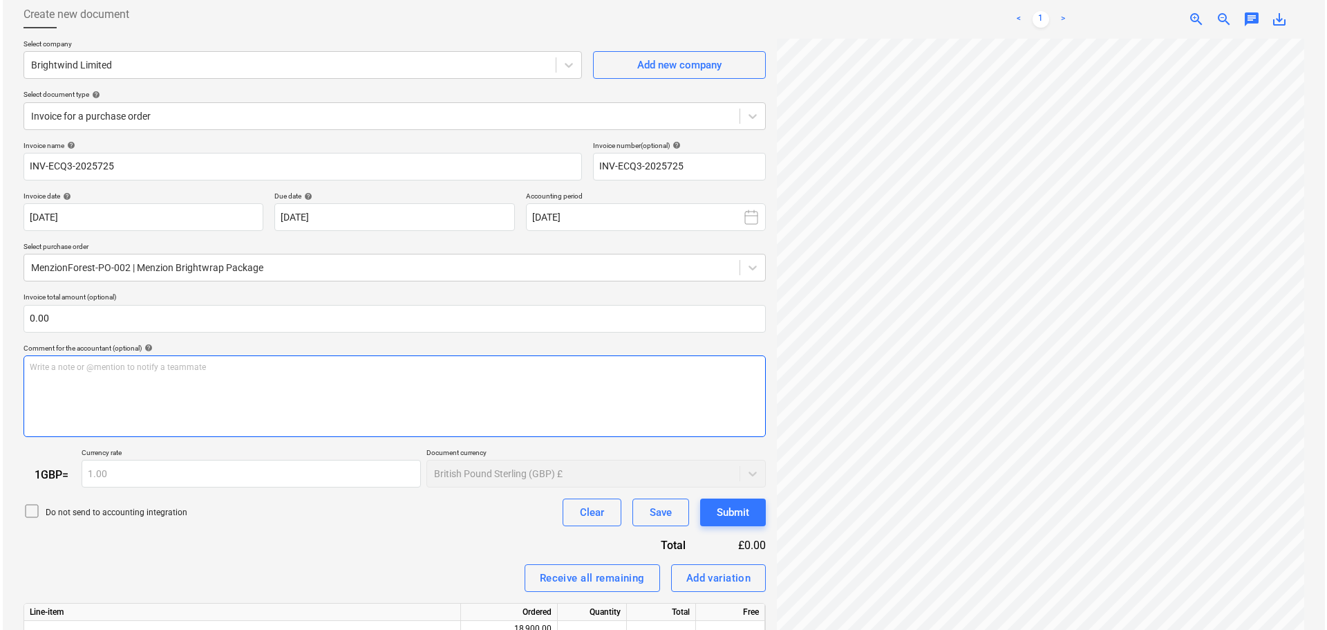
scroll to position [149, 0]
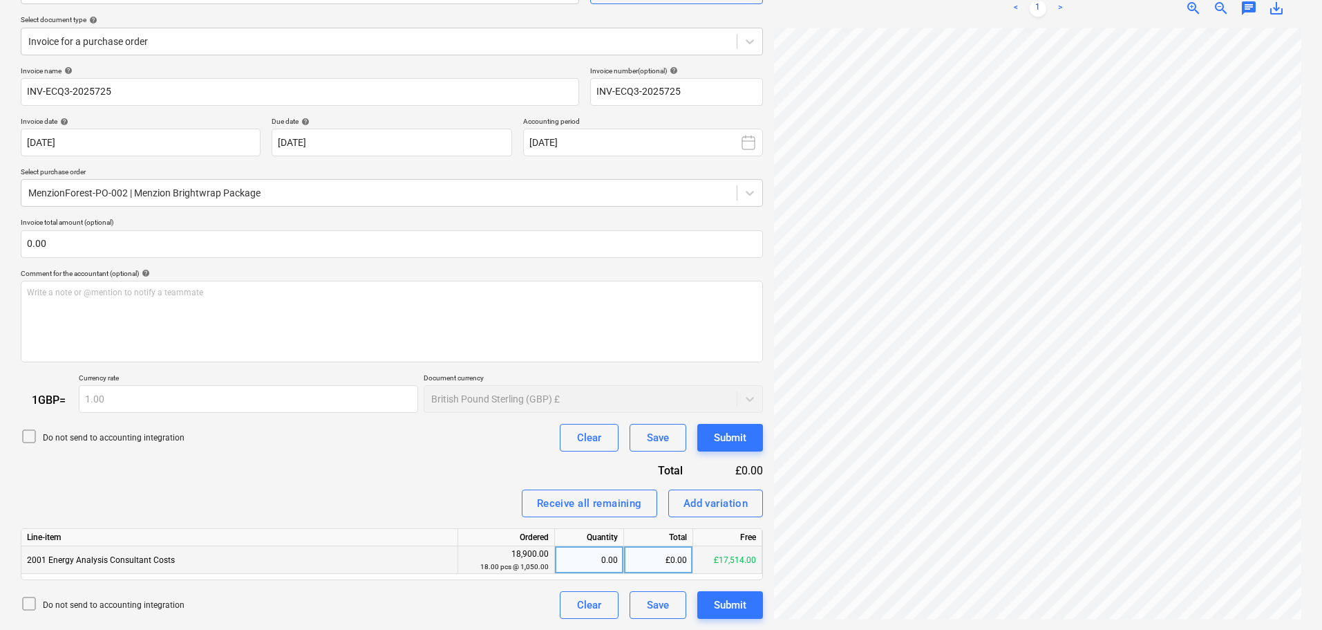
click at [594, 556] on div "0.00" at bounding box center [589, 560] width 57 height 28
type input "1"
click at [735, 600] on div "Submit" at bounding box center [730, 605] width 32 height 18
